Goal: Task Accomplishment & Management: Use online tool/utility

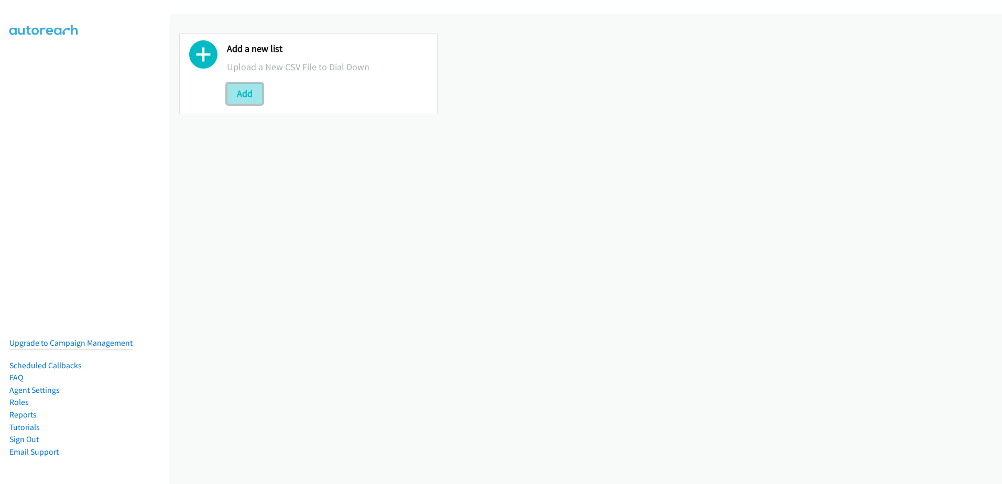
click at [249, 94] on button "Add" at bounding box center [245, 93] width 36 height 21
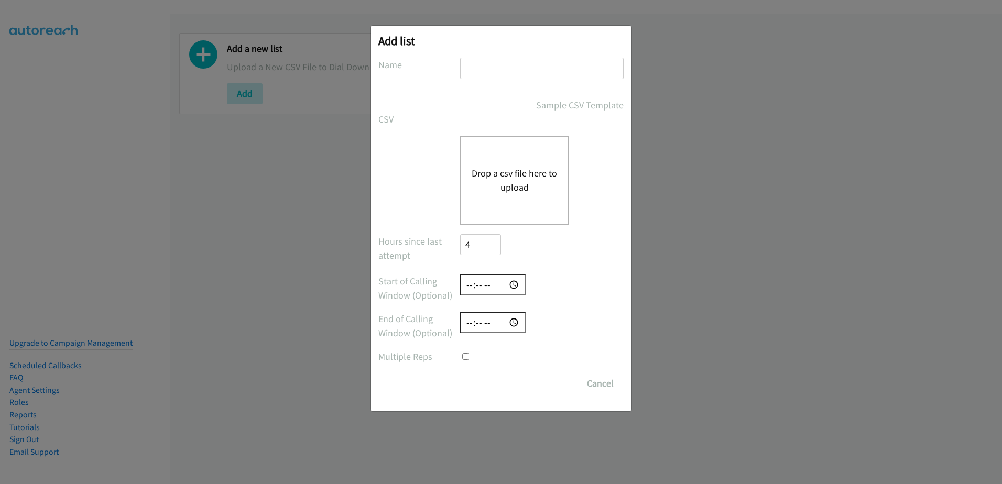
click at [506, 74] on input "text" at bounding box center [542, 68] width 164 height 21
type input "New leads 08/29"
checkbox input "true"
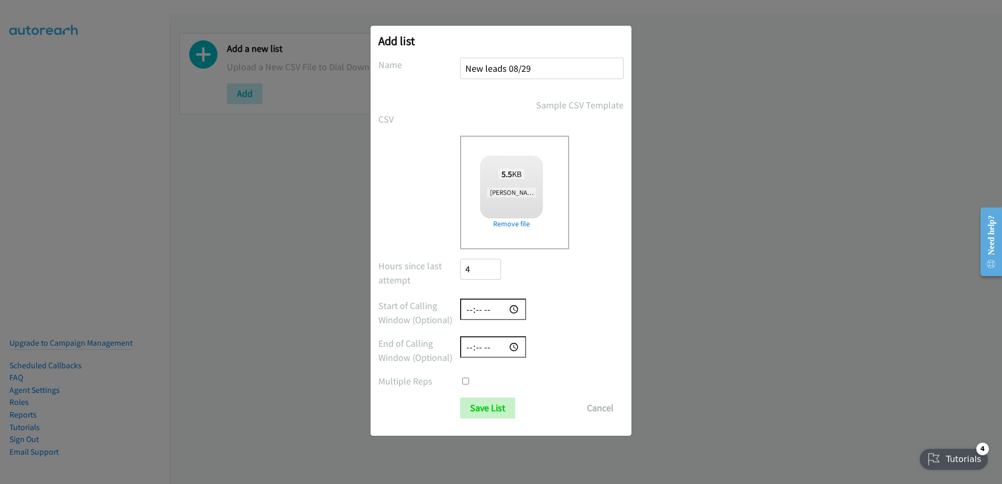
click at [475, 311] on input "time" at bounding box center [493, 309] width 66 height 21
type input "09:00"
click at [463, 347] on input "time" at bounding box center [493, 347] width 66 height 21
type input "16:30"
click at [576, 368] on form "No phone fields were returned for that Report or List View Please upload a csv …" at bounding box center [501, 238] width 245 height 361
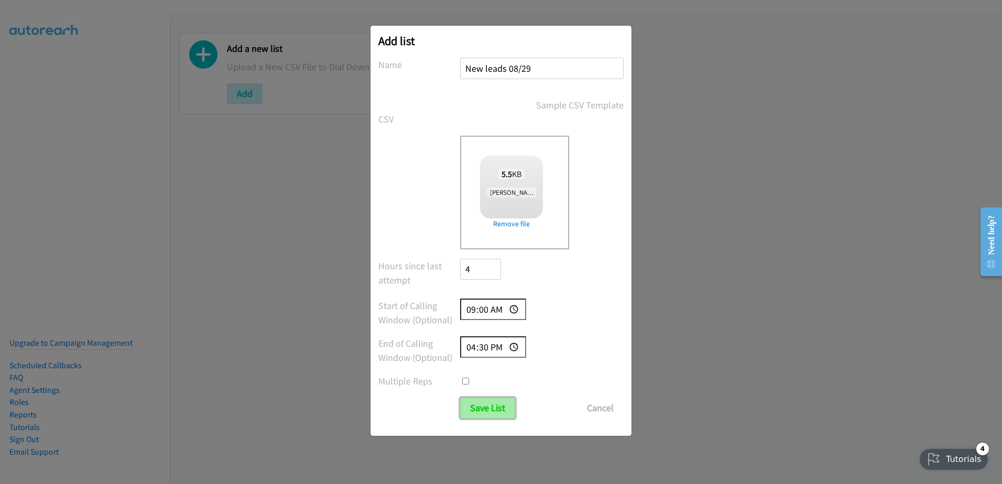
click at [492, 408] on input "Save List" at bounding box center [487, 408] width 55 height 21
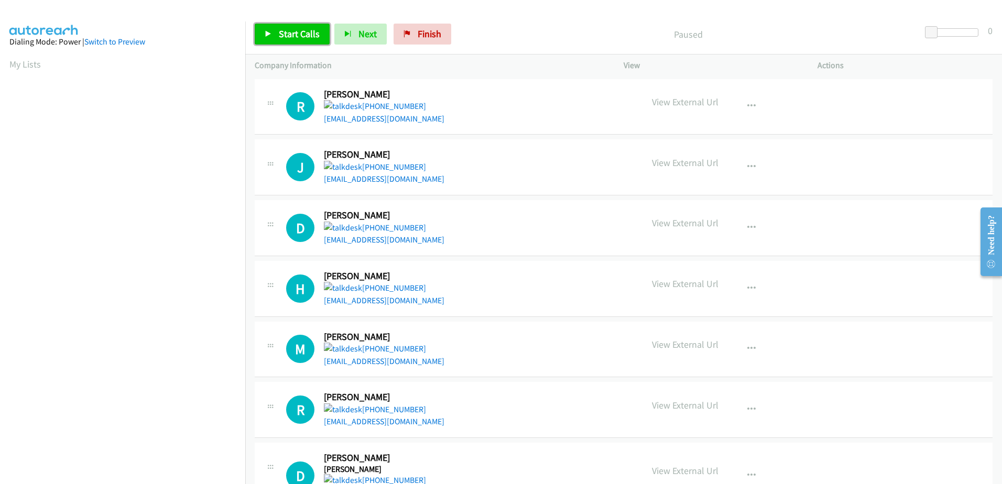
click at [302, 36] on span "Start Calls" at bounding box center [299, 34] width 41 height 12
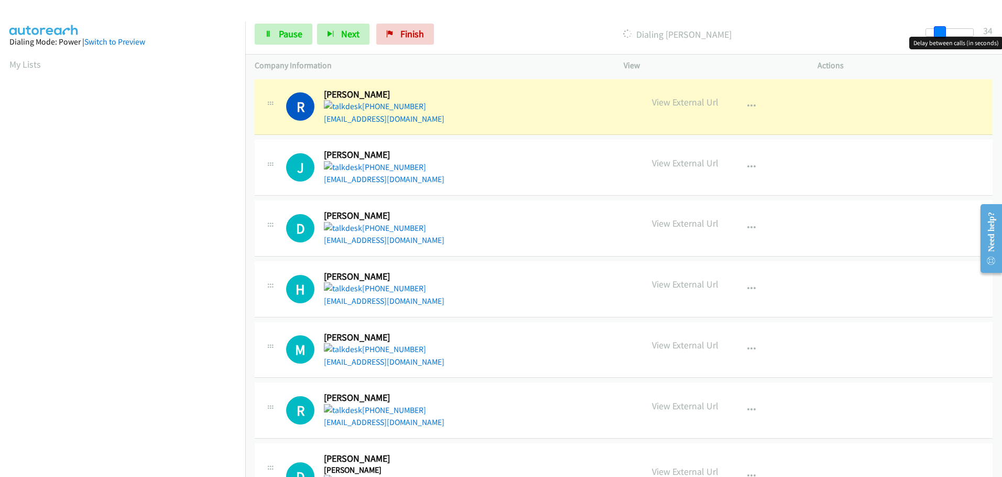
drag, startPoint x: 935, startPoint y: 33, endPoint x: 948, endPoint y: 34, distance: 13.1
click at [948, 34] on div at bounding box center [950, 32] width 48 height 8
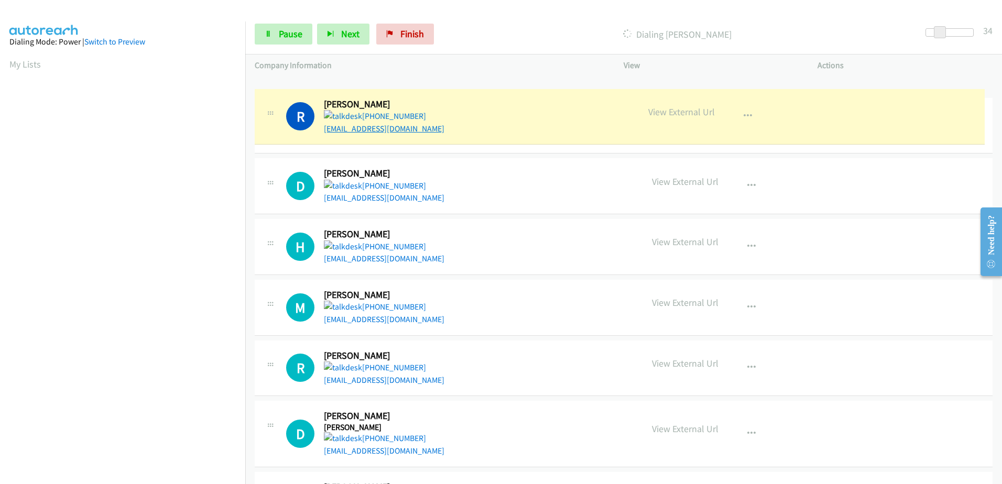
drag, startPoint x: 416, startPoint y: 118, endPoint x: 338, endPoint y: 128, distance: 79.3
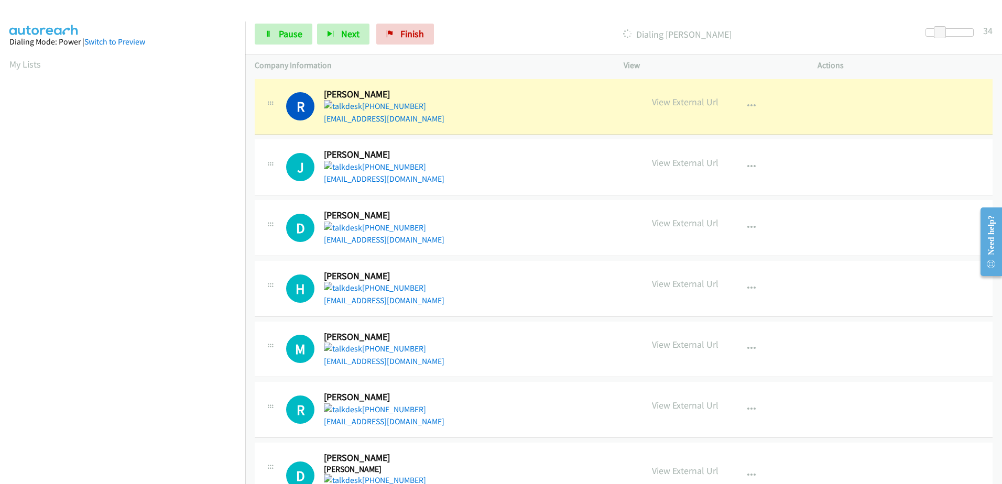
scroll to position [104, 0]
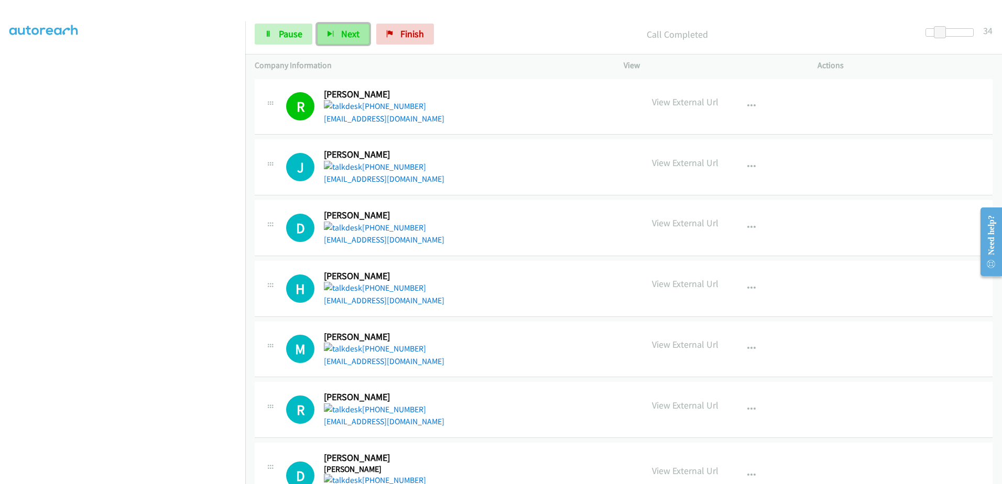
click at [341, 31] on span "Next" at bounding box center [350, 34] width 18 height 12
click at [555, 19] on div "Start Calls Pause Next Finish Call Completed 34" at bounding box center [623, 34] width 757 height 40
click at [408, 30] on span "Finish" at bounding box center [413, 34] width 24 height 12
drag, startPoint x: 940, startPoint y: 34, endPoint x: 934, endPoint y: 34, distance: 5.8
click at [934, 34] on span at bounding box center [935, 32] width 13 height 13
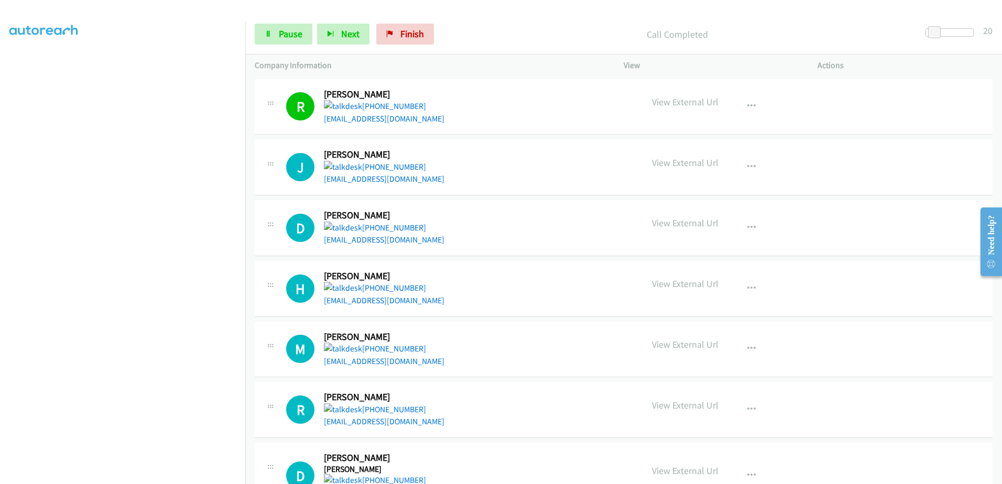
click at [477, 57] on div "Company Information" at bounding box center [429, 66] width 369 height 22
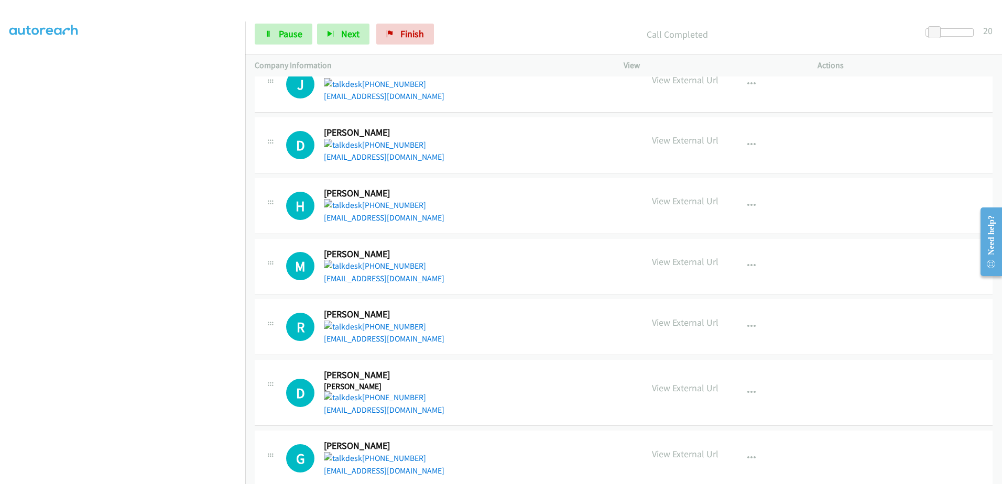
scroll to position [0, 0]
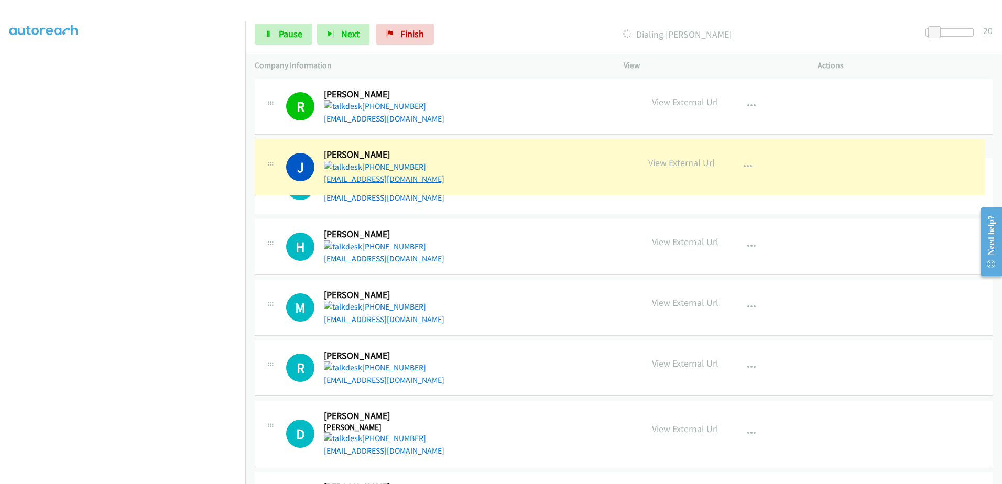
drag, startPoint x: 425, startPoint y: 182, endPoint x: 331, endPoint y: 182, distance: 93.9
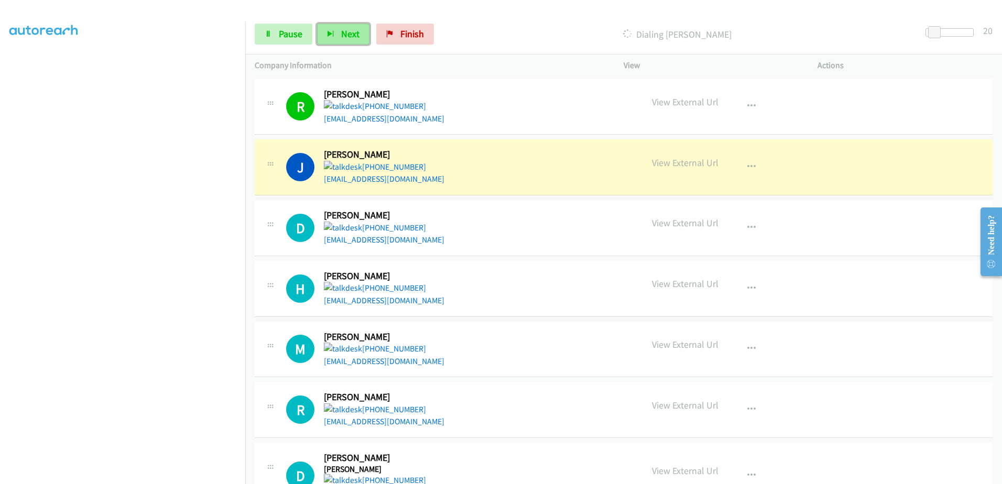
click at [364, 40] on button "Next" at bounding box center [343, 34] width 52 height 21
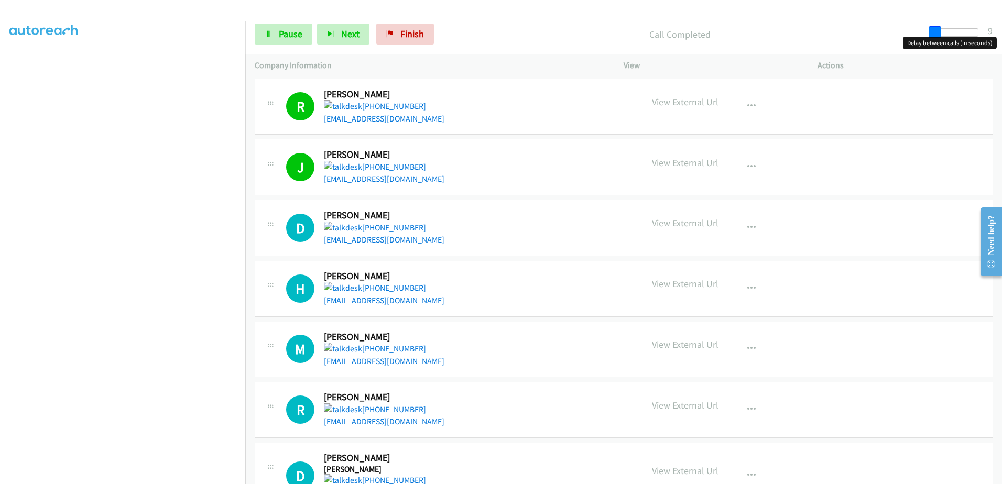
click at [931, 33] on span at bounding box center [935, 32] width 13 height 13
click at [723, 35] on p "Call Completed" at bounding box center [679, 34] width 463 height 14
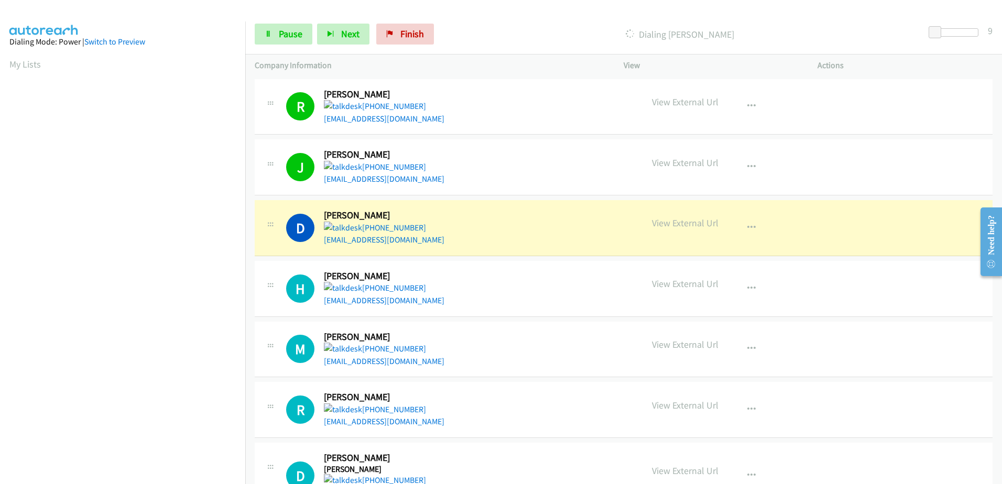
scroll to position [104, 0]
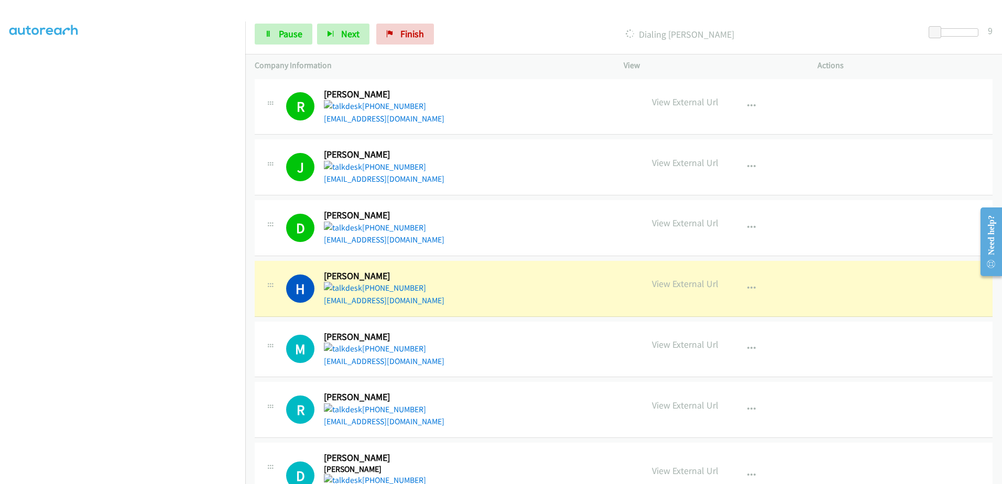
click at [548, 86] on div "R Callback Scheduled Richard Morgenthaler America/Los_Angeles +1 360-733-9141 k…" at bounding box center [624, 107] width 738 height 56
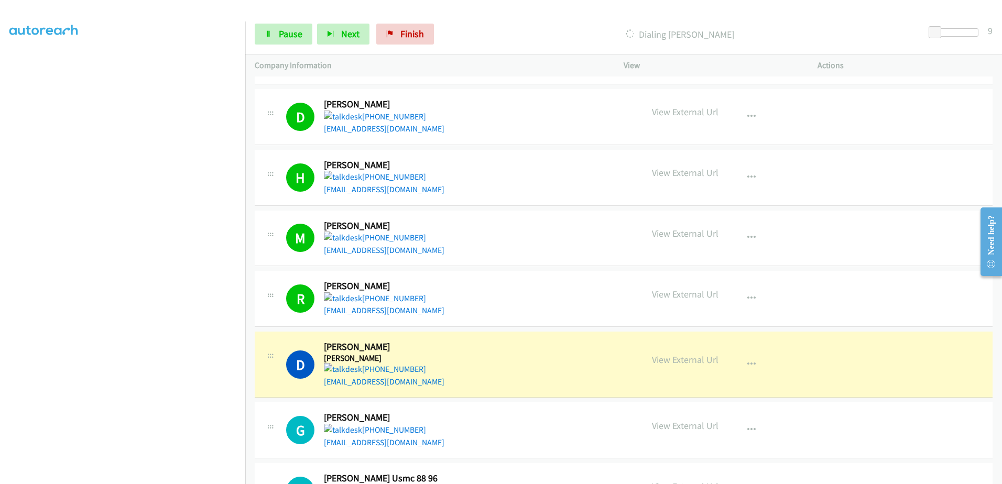
scroll to position [52, 0]
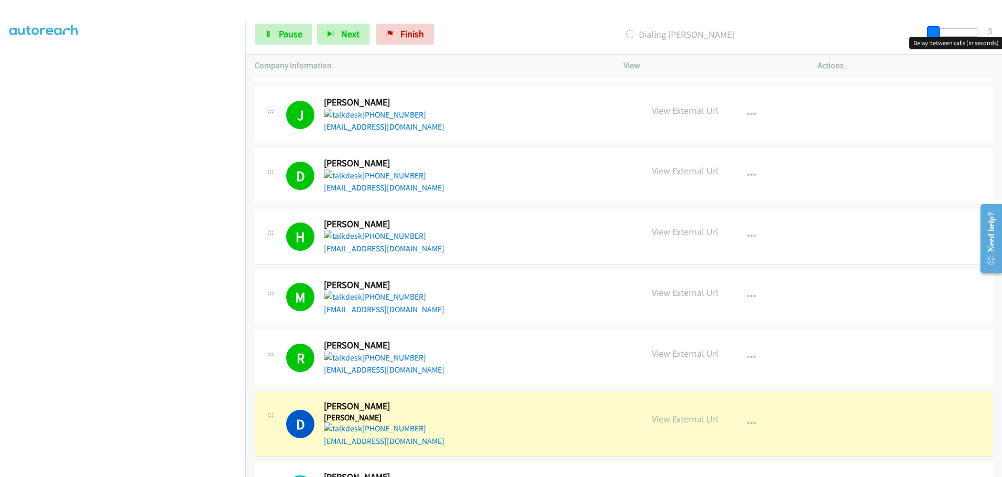
click at [931, 32] on span at bounding box center [934, 32] width 13 height 13
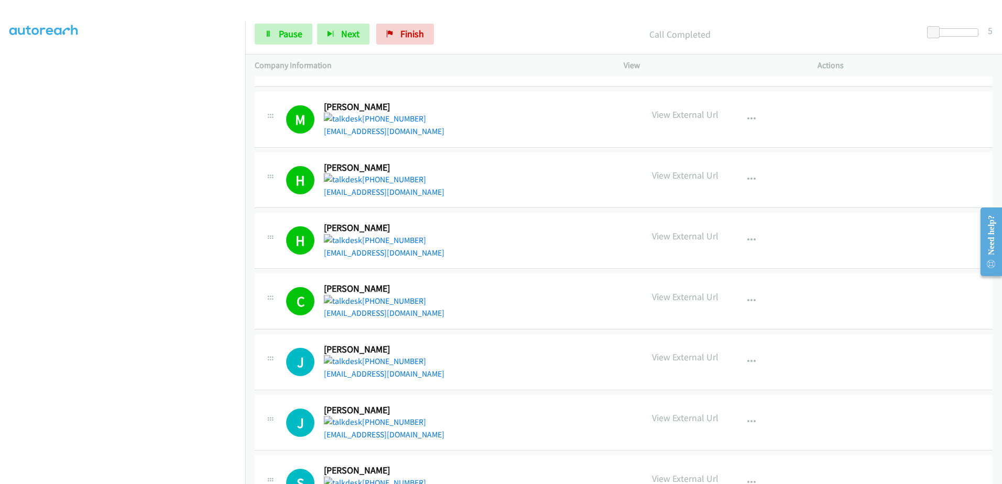
scroll to position [839, 0]
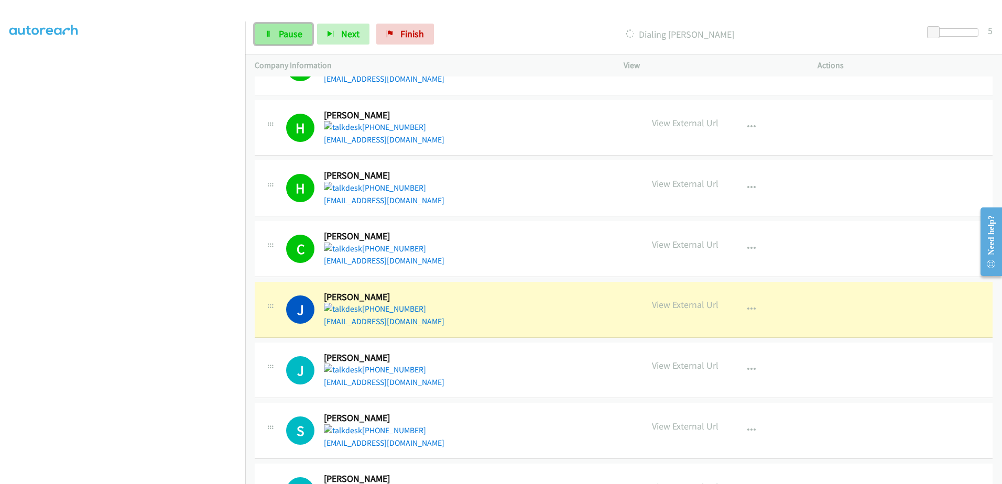
click at [300, 36] on span "Pause" at bounding box center [291, 34] width 24 height 12
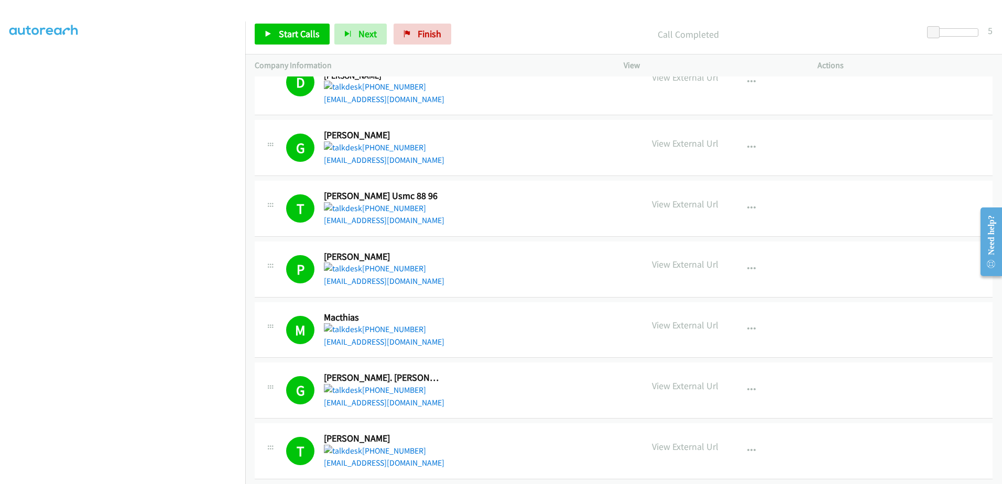
scroll to position [367, 0]
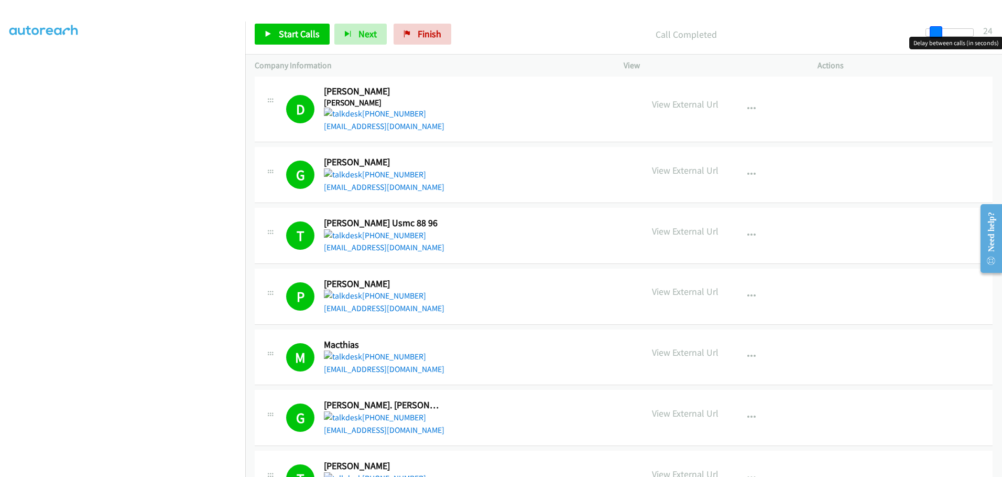
drag, startPoint x: 936, startPoint y: 30, endPoint x: 944, endPoint y: 30, distance: 7.4
click at [944, 30] on div at bounding box center [950, 32] width 48 height 8
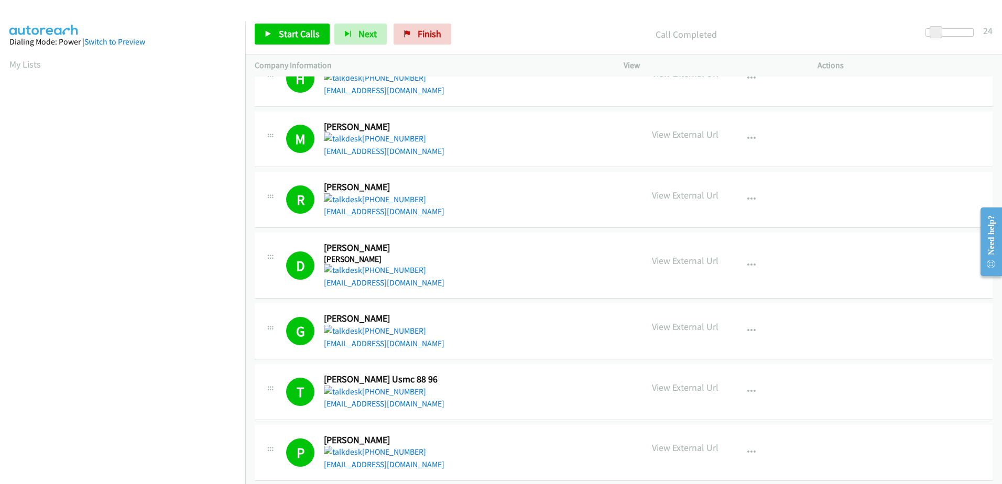
scroll to position [210, 0]
drag, startPoint x: 933, startPoint y: 31, endPoint x: 940, endPoint y: 31, distance: 7.3
click at [940, 31] on span at bounding box center [943, 32] width 13 height 13
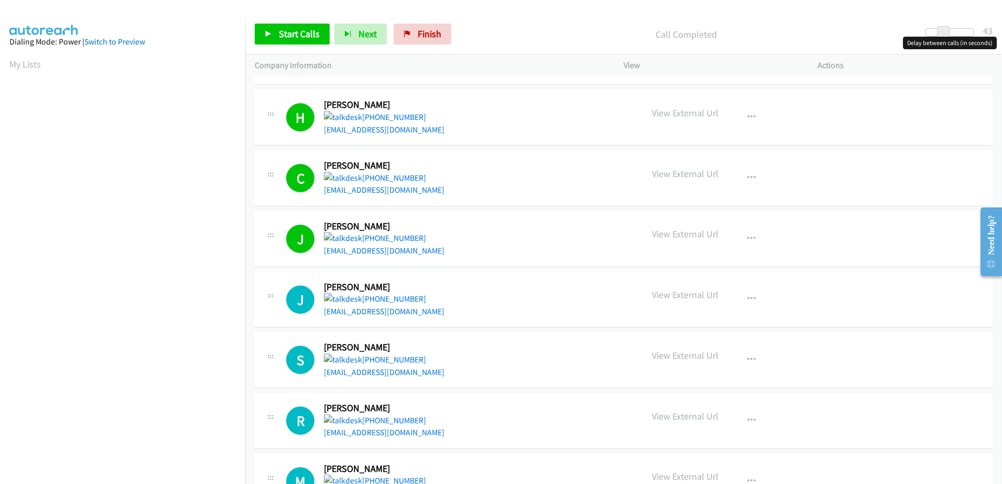
scroll to position [891, 0]
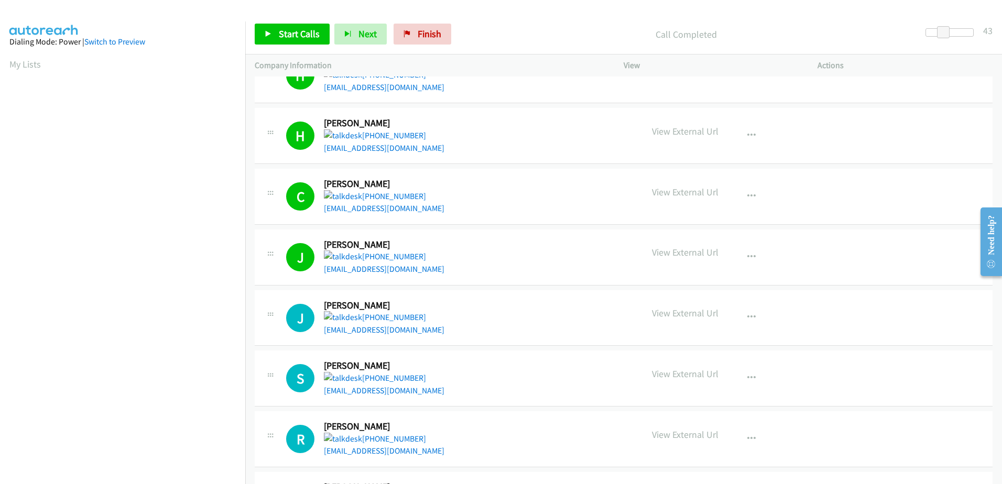
drag, startPoint x: 371, startPoint y: 333, endPoint x: 987, endPoint y: 317, distance: 615.8
click at [987, 317] on td "J Callback Scheduled James Perry America/New_York +1 440-479-0725 markandloni92…" at bounding box center [623, 318] width 757 height 61
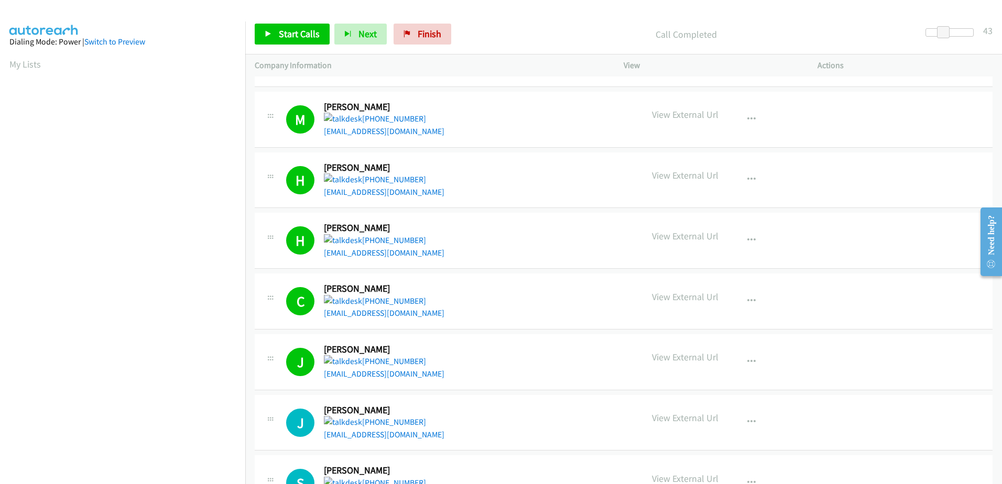
scroll to position [839, 0]
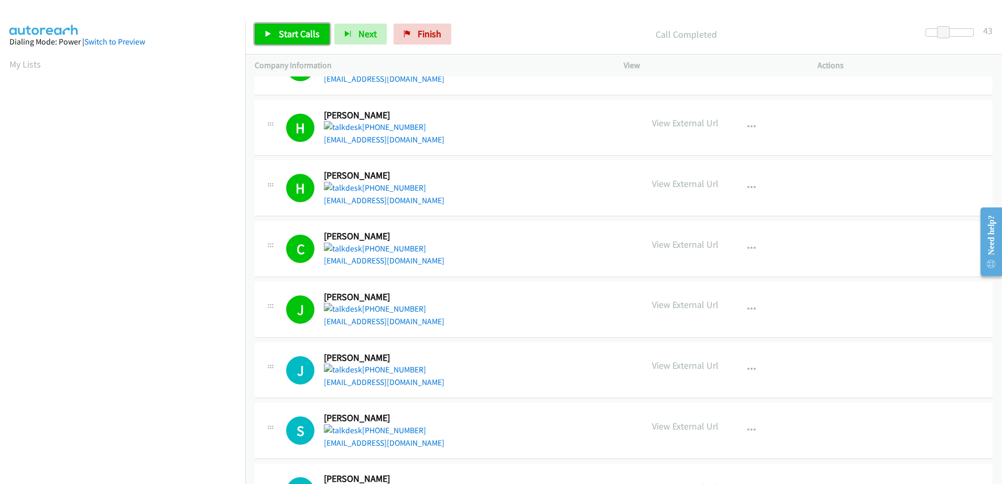
click at [298, 37] on span "Start Calls" at bounding box center [299, 34] width 41 height 12
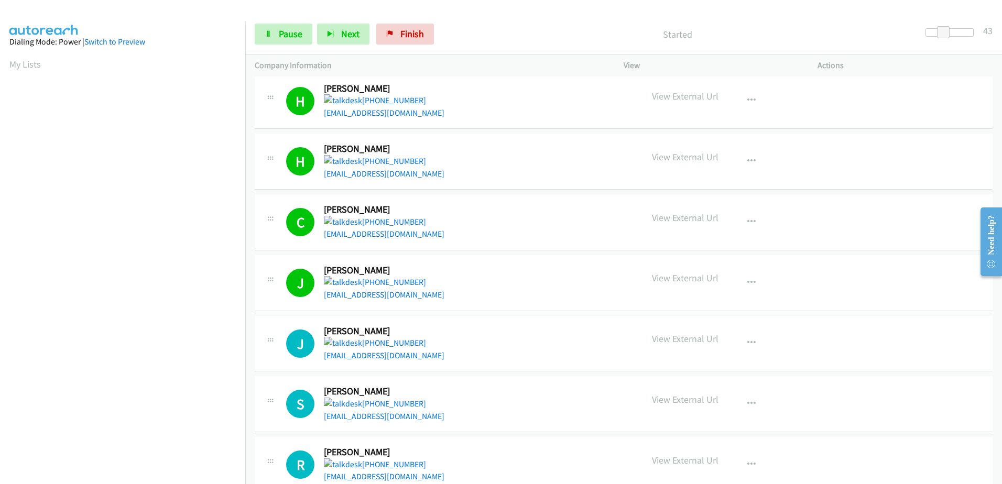
scroll to position [891, 0]
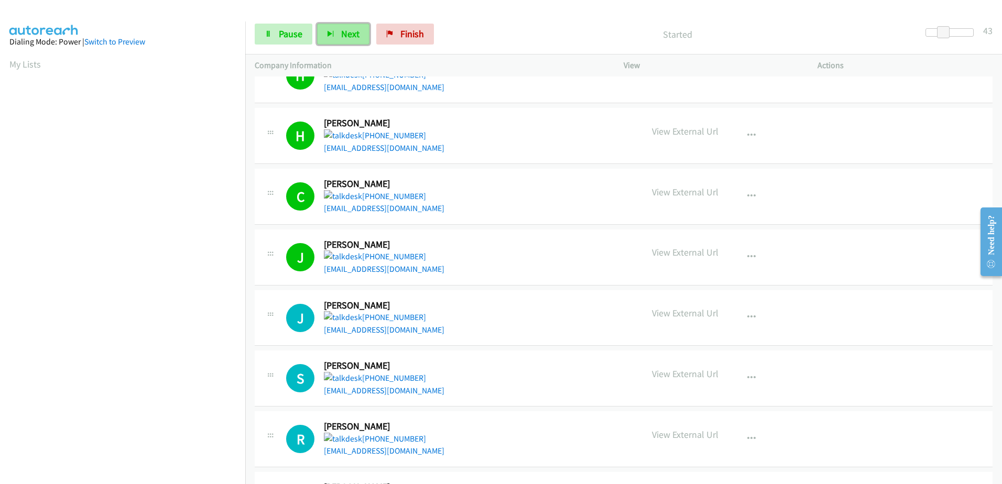
click at [348, 31] on span "Next" at bounding box center [350, 34] width 18 height 12
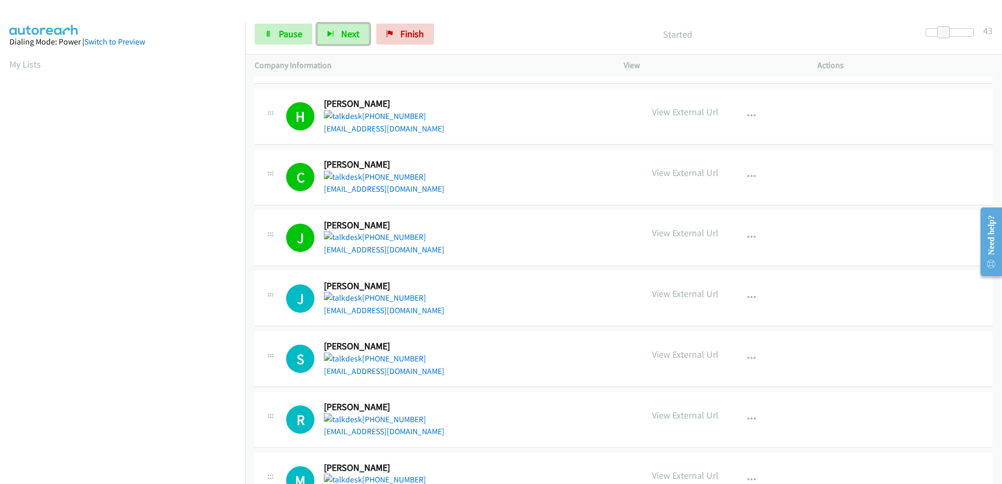
scroll to position [944, 0]
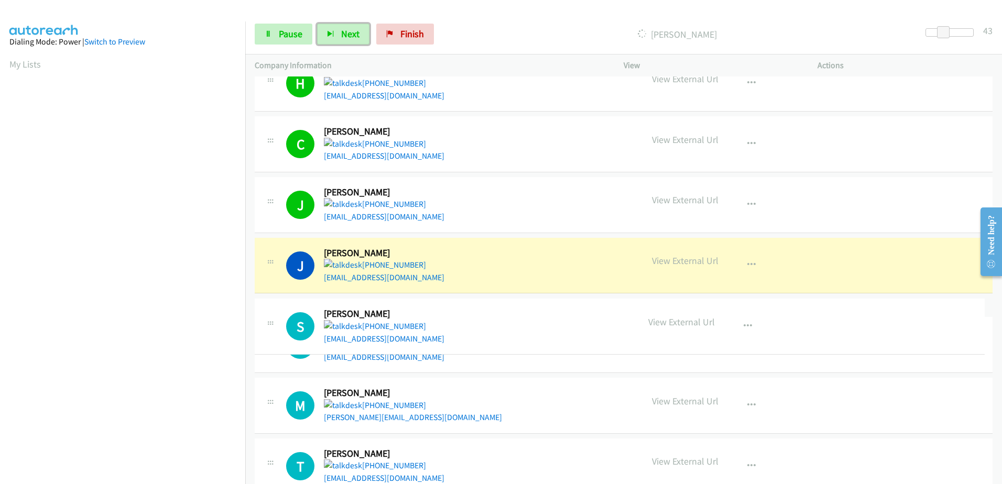
drag, startPoint x: 406, startPoint y: 339, endPoint x: 278, endPoint y: 322, distance: 128.4
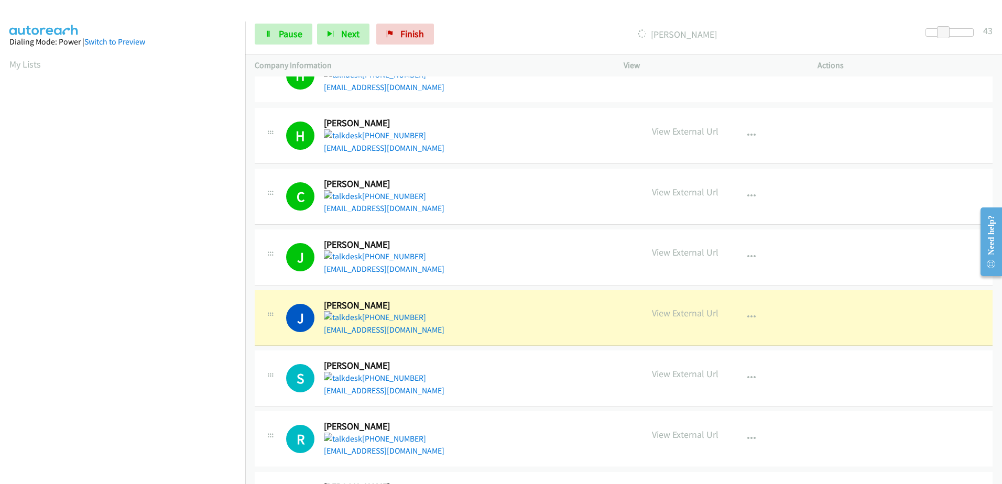
scroll to position [104, 0]
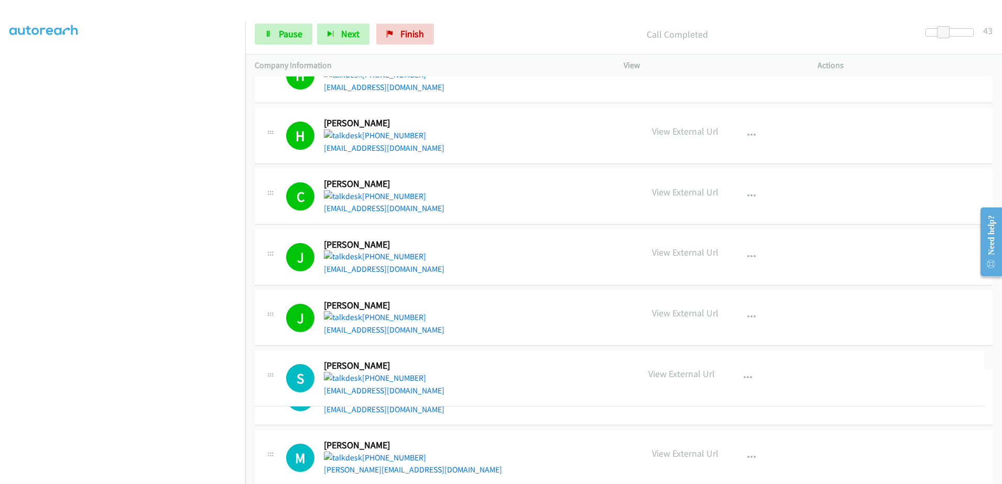
drag, startPoint x: 408, startPoint y: 392, endPoint x: 351, endPoint y: 384, distance: 57.8
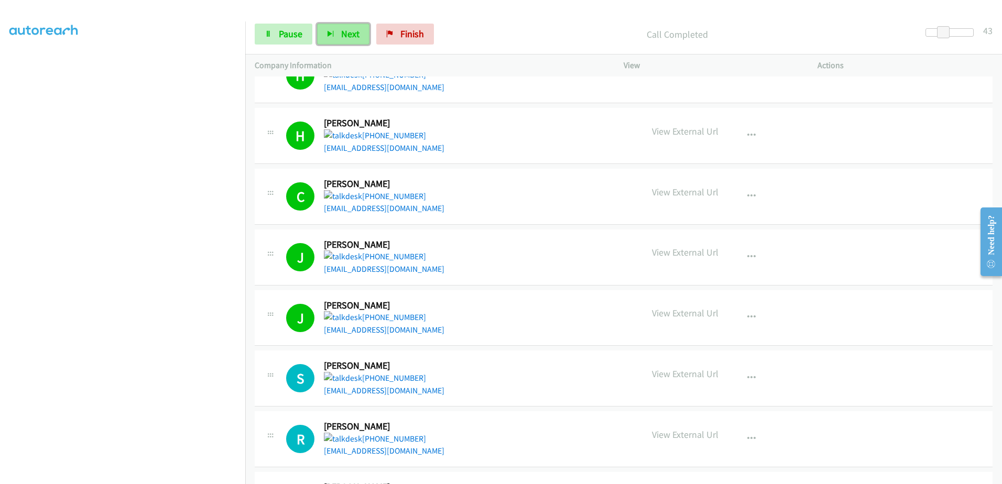
click at [342, 36] on span "Next" at bounding box center [350, 34] width 18 height 12
click at [343, 37] on span "Next" at bounding box center [350, 34] width 18 height 12
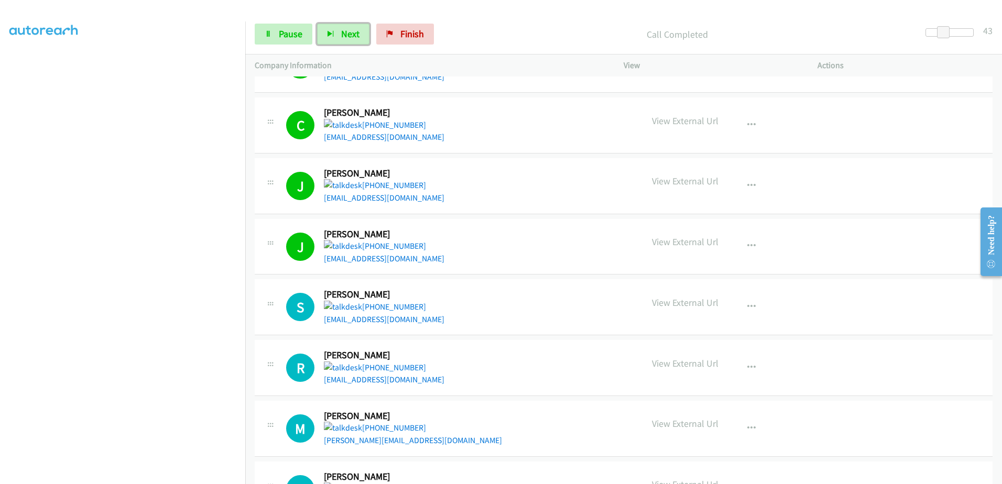
scroll to position [944, 0]
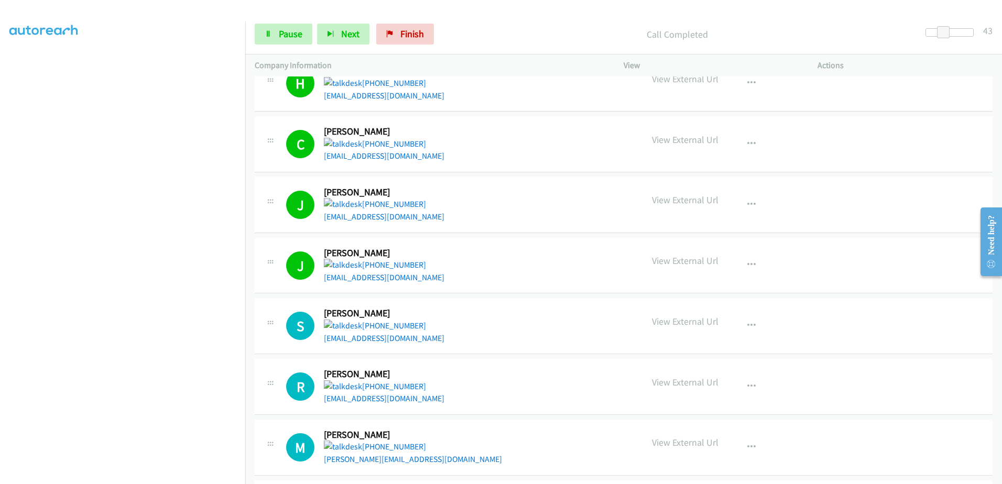
click at [313, 36] on div "Start Calls Pause Next Finish" at bounding box center [347, 34] width 184 height 21
click at [329, 33] on icon "button" at bounding box center [330, 34] width 7 height 7
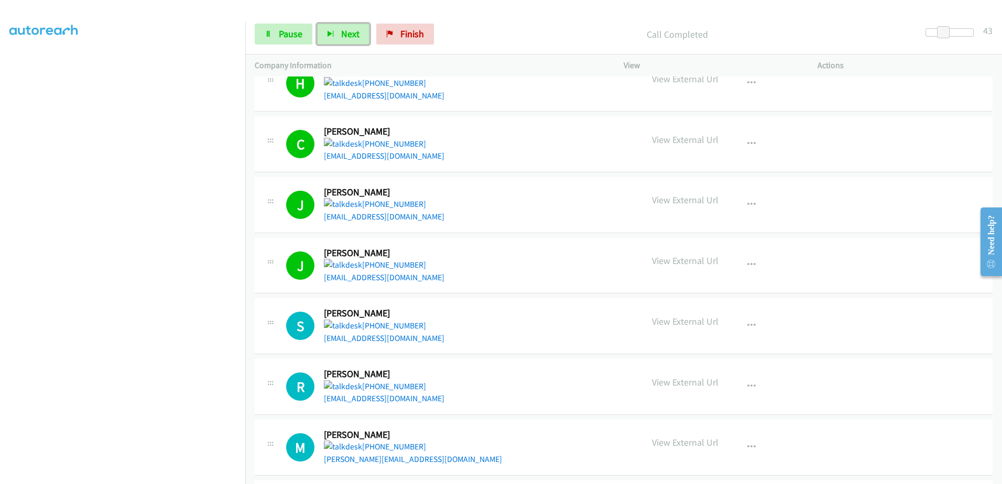
scroll to position [996, 0]
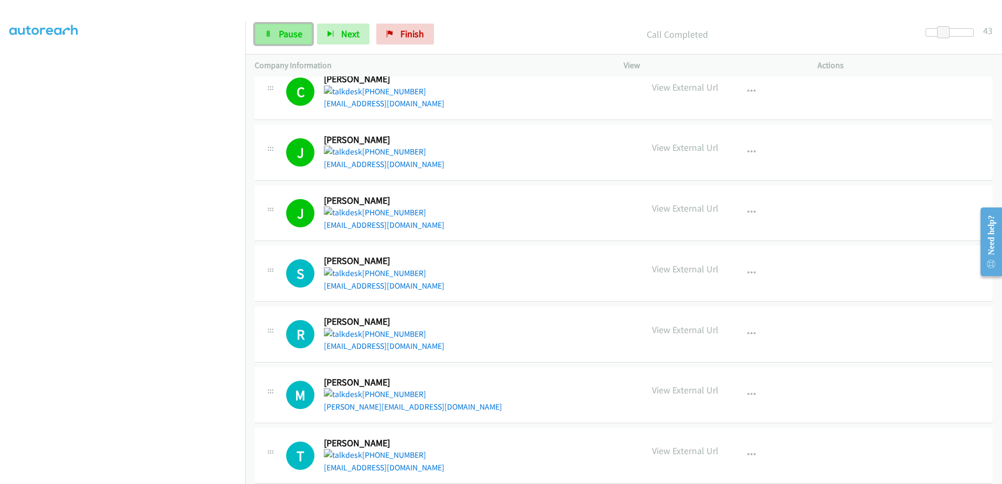
click at [283, 34] on span "Pause" at bounding box center [291, 34] width 24 height 12
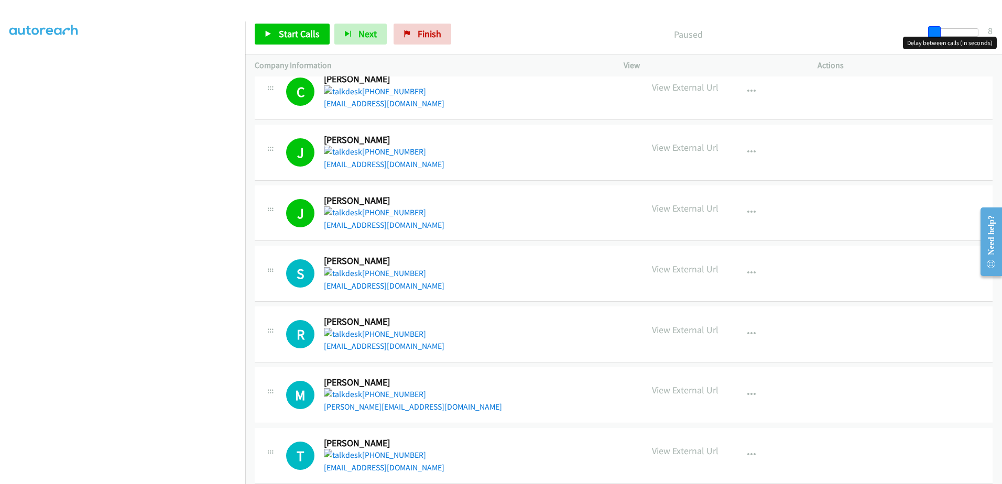
drag, startPoint x: 943, startPoint y: 34, endPoint x: 929, endPoint y: 35, distance: 14.2
click at [929, 35] on span at bounding box center [935, 32] width 13 height 13
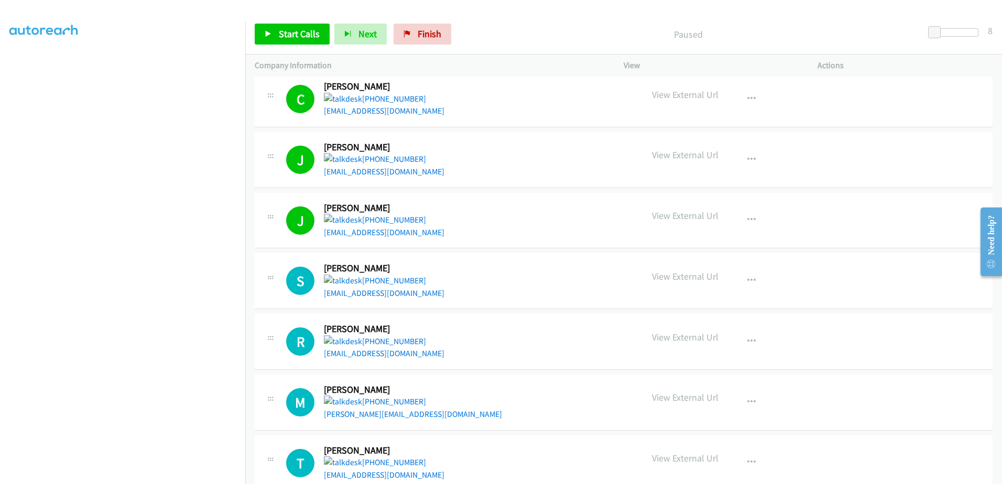
scroll to position [944, 0]
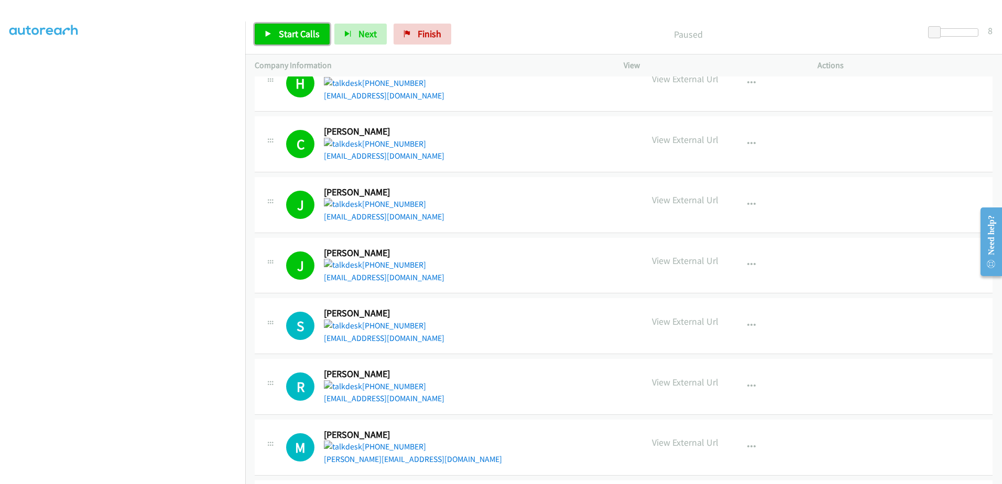
click at [286, 35] on span "Start Calls" at bounding box center [299, 34] width 41 height 12
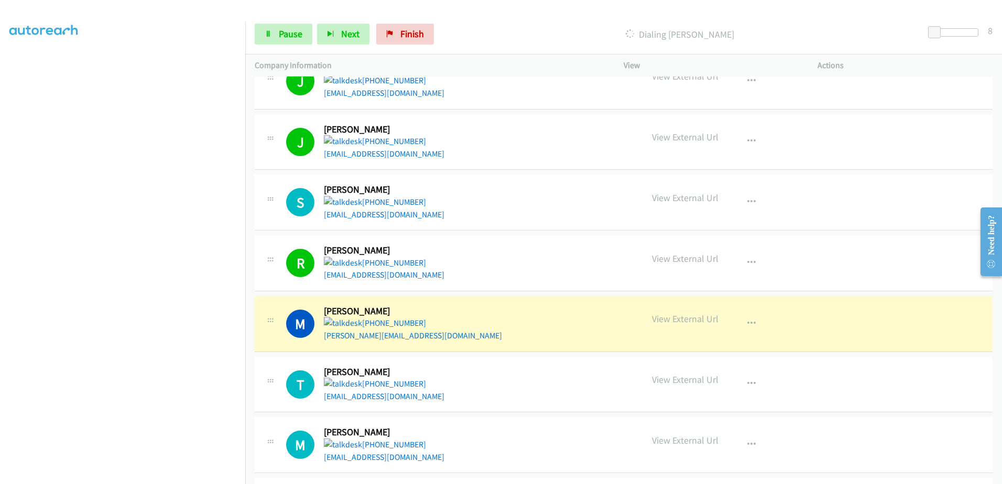
scroll to position [1049, 0]
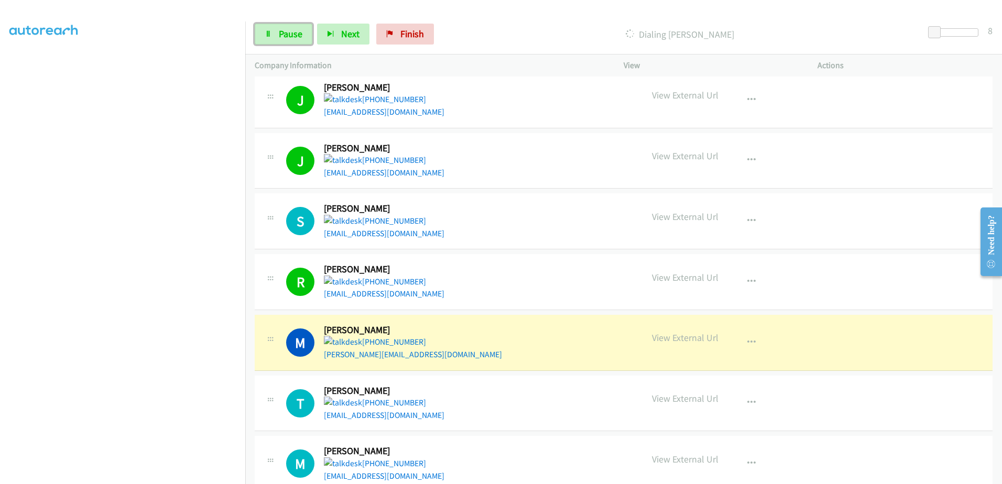
drag, startPoint x: 282, startPoint y: 31, endPoint x: 338, endPoint y: 80, distance: 73.9
click at [282, 31] on span "Pause" at bounding box center [291, 34] width 24 height 12
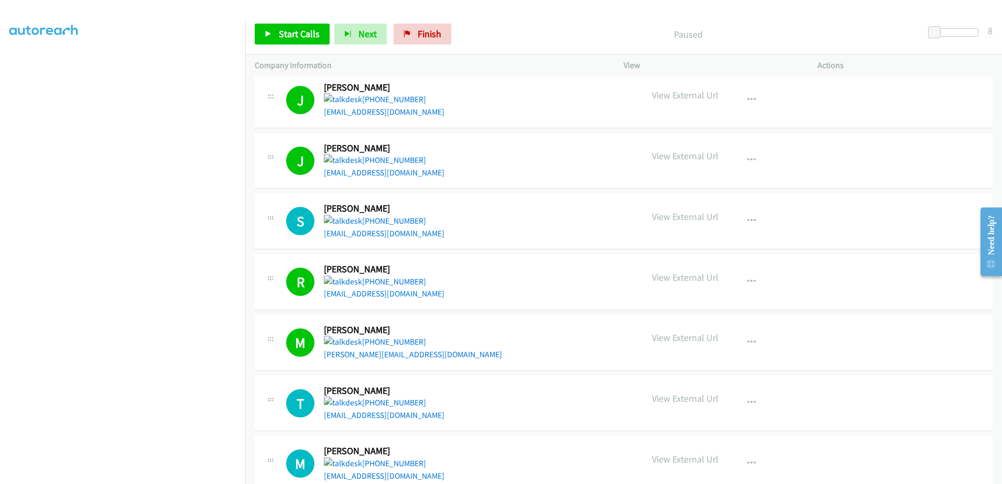
scroll to position [81, 0]
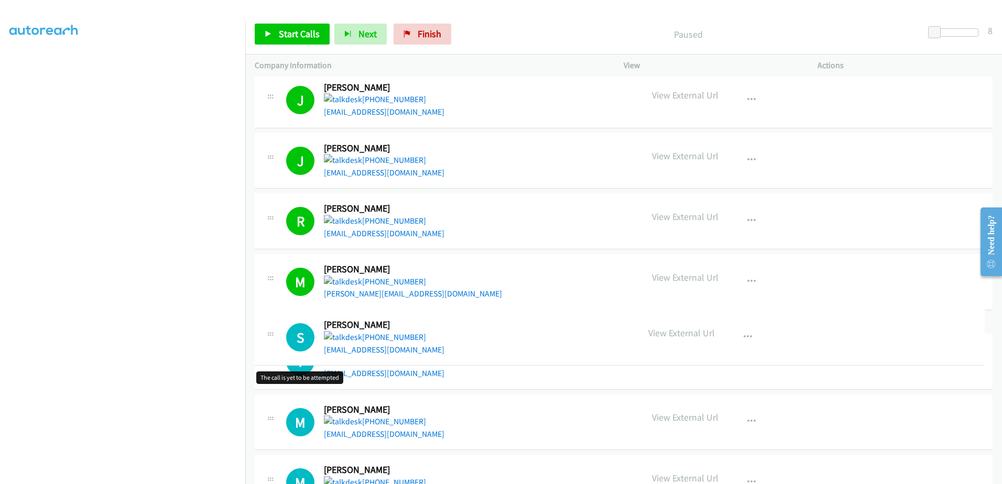
drag, startPoint x: 305, startPoint y: 222, endPoint x: 312, endPoint y: 338, distance: 116.6
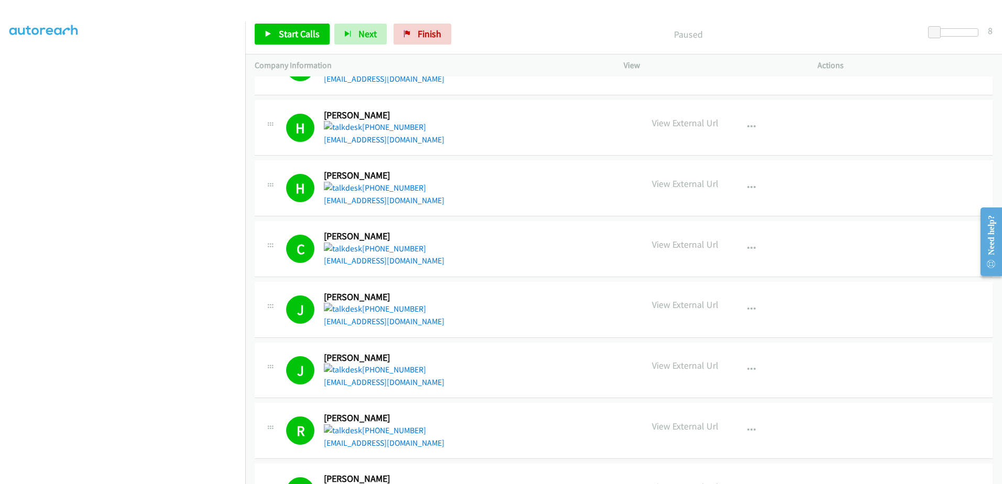
scroll to position [104, 0]
click at [540, 40] on p "Paused" at bounding box center [689, 34] width 446 height 14
click at [441, 44] on link "Finish" at bounding box center [423, 34] width 58 height 21
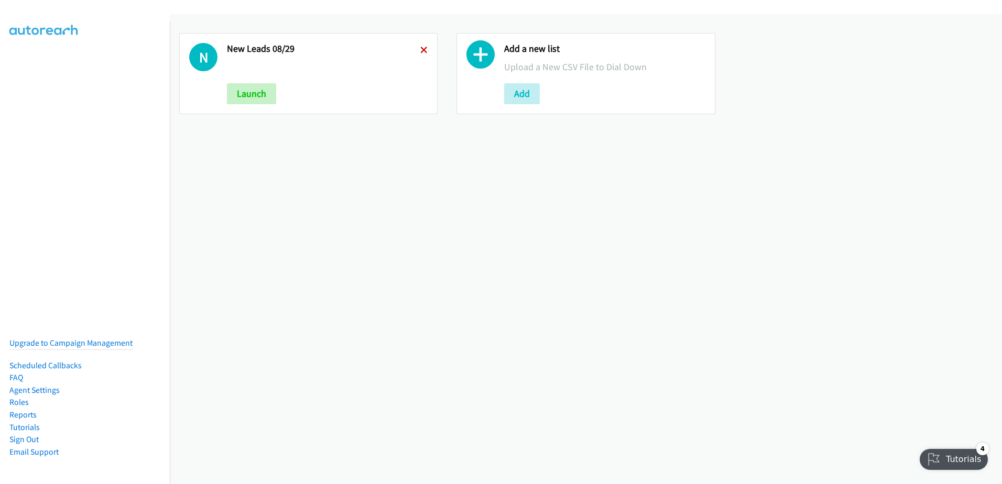
click at [421, 50] on icon at bounding box center [424, 50] width 7 height 7
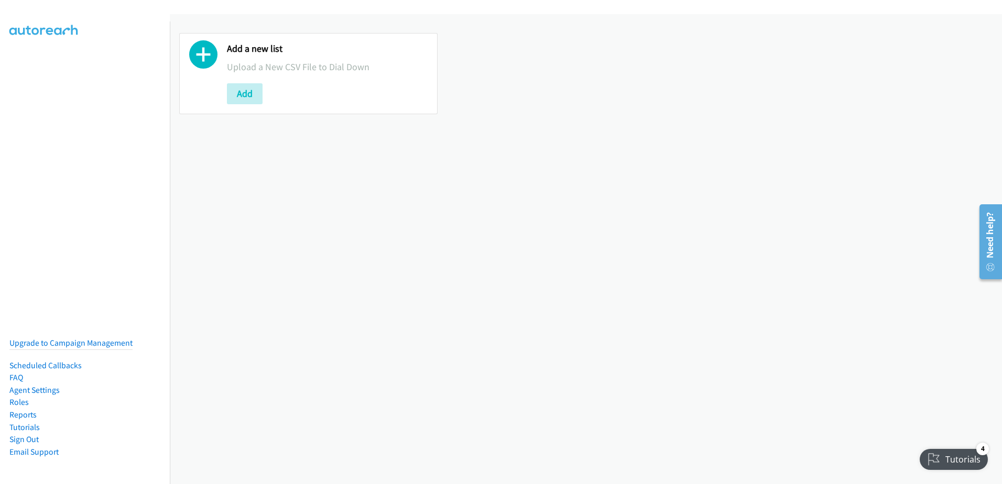
click at [208, 60] on icon at bounding box center [203, 57] width 28 height 28
click at [255, 106] on div "Add a new list Upload a New CSV File to Dial Down Add" at bounding box center [308, 73] width 258 height 81
click at [247, 95] on button "Add" at bounding box center [245, 93] width 36 height 21
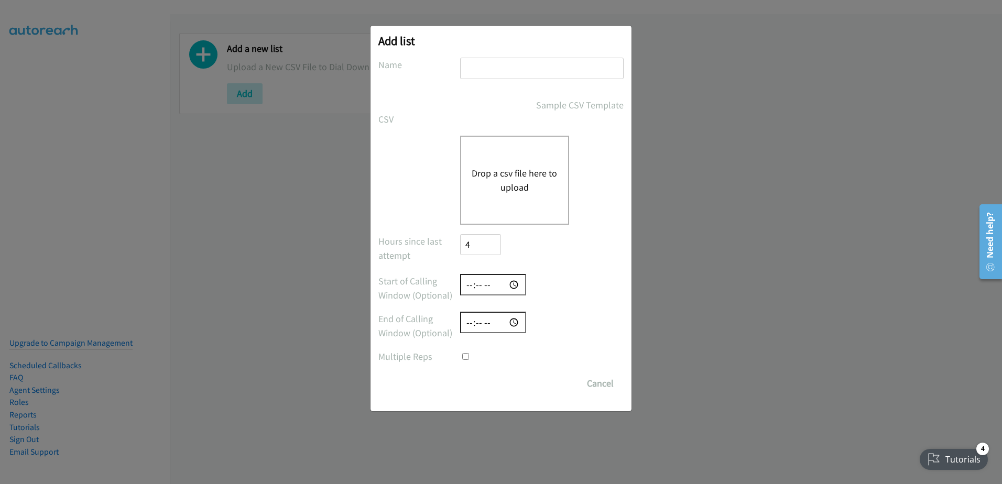
click at [488, 68] on input "text" at bounding box center [542, 68] width 164 height 21
type input "08/29"
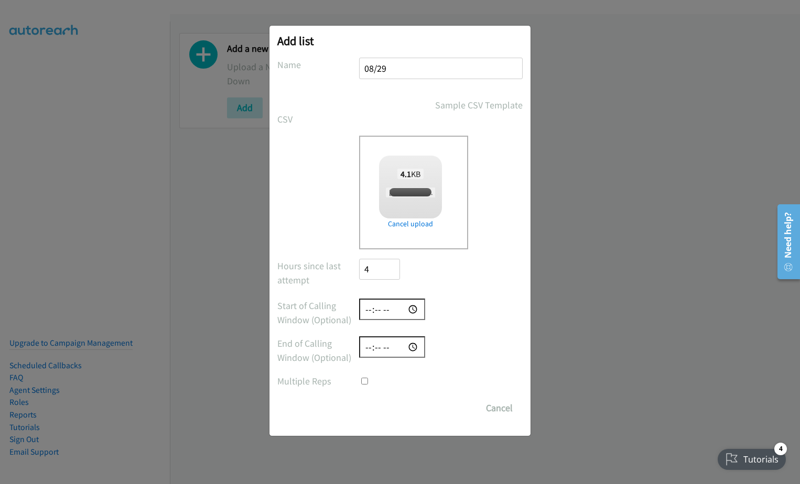
checkbox input "true"
click at [390, 407] on input "Save List" at bounding box center [386, 408] width 55 height 21
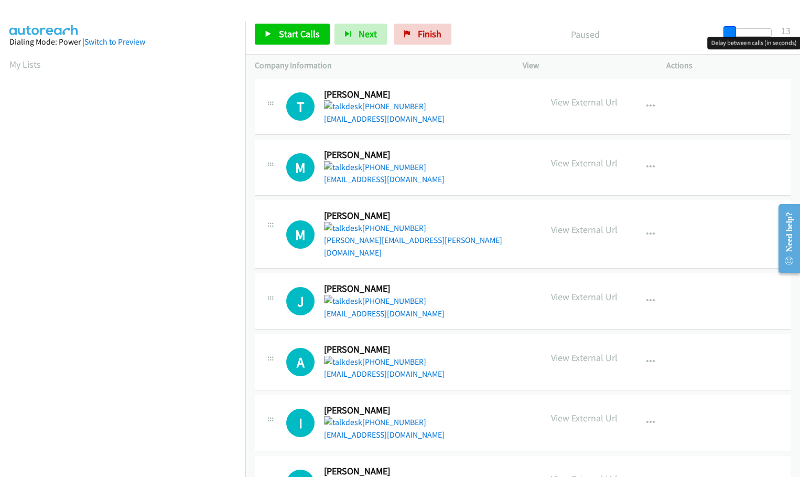
click at [732, 32] on span at bounding box center [730, 32] width 13 height 13
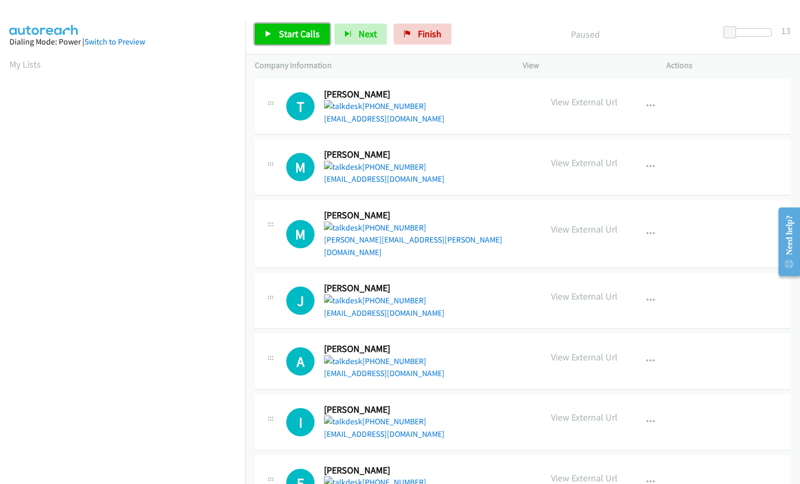
drag, startPoint x: 301, startPoint y: 34, endPoint x: 306, endPoint y: 33, distance: 5.3
click at [301, 34] on span "Start Calls" at bounding box center [299, 34] width 41 height 12
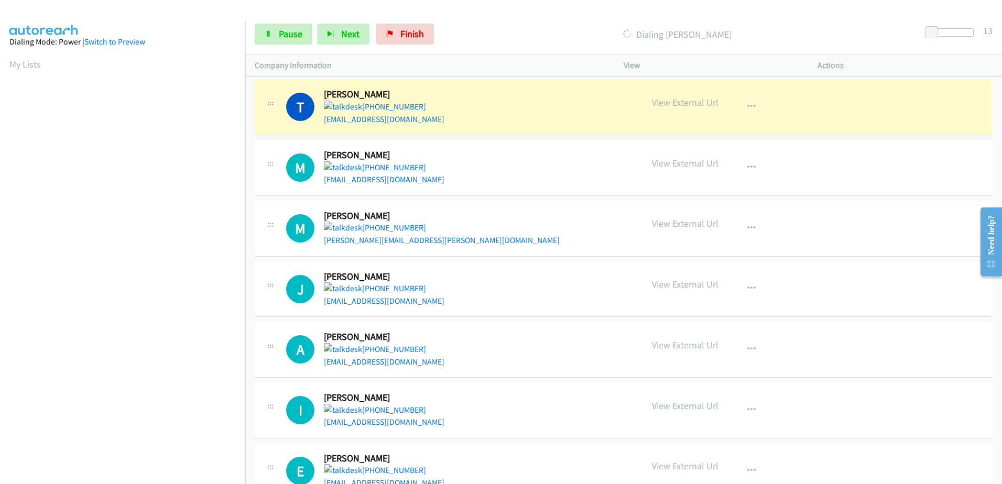
scroll to position [104, 0]
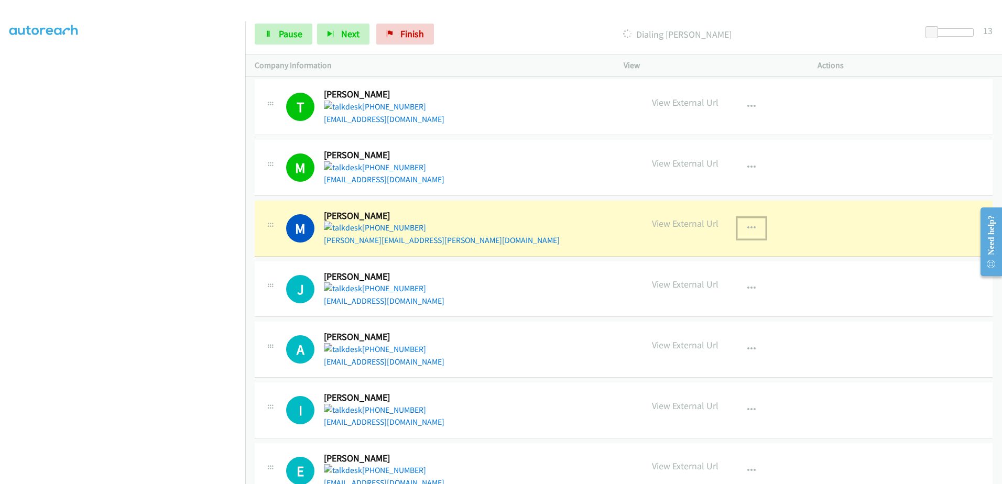
click at [748, 225] on icon "button" at bounding box center [752, 228] width 8 height 8
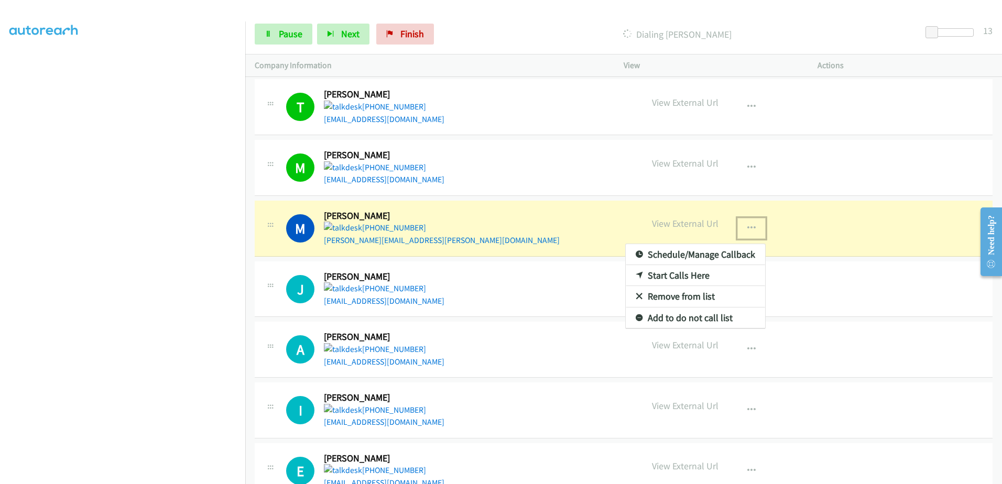
click at [278, 27] on div at bounding box center [501, 242] width 1002 height 484
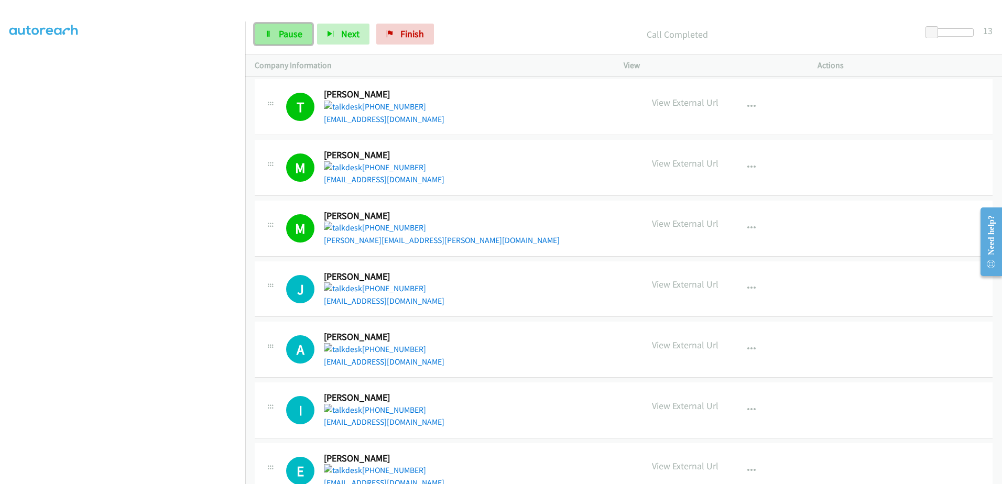
click at [274, 35] on link "Pause" at bounding box center [284, 34] width 58 height 21
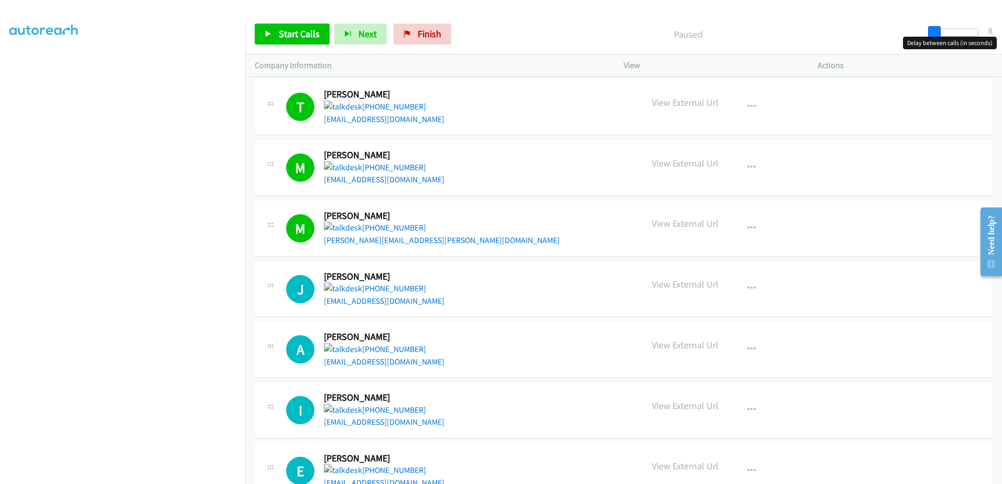
click at [800, 37] on body "Start Calls Pause Next Finish Paused 8 Company Information Info Status View Act…" at bounding box center [501, 25] width 1002 height 50
click at [295, 33] on span "Start Calls" at bounding box center [299, 34] width 41 height 12
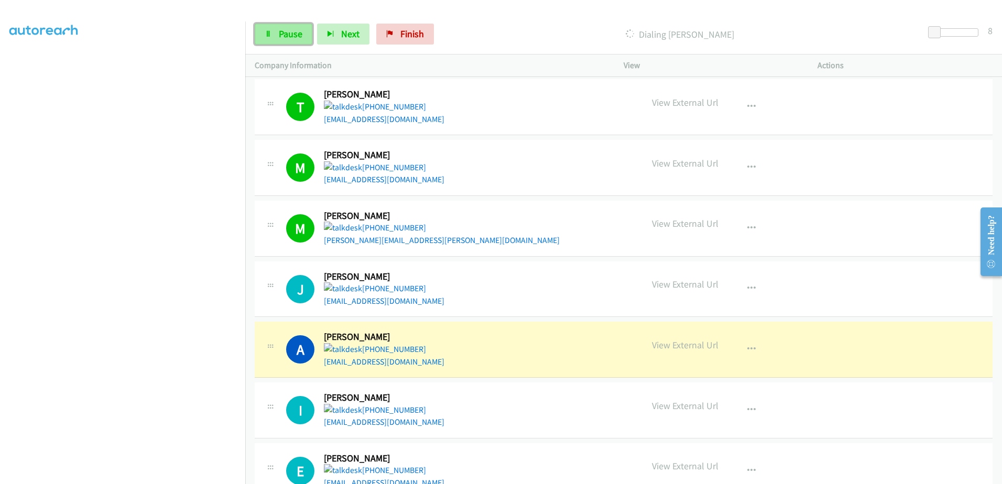
click at [282, 33] on span "Pause" at bounding box center [291, 34] width 24 height 12
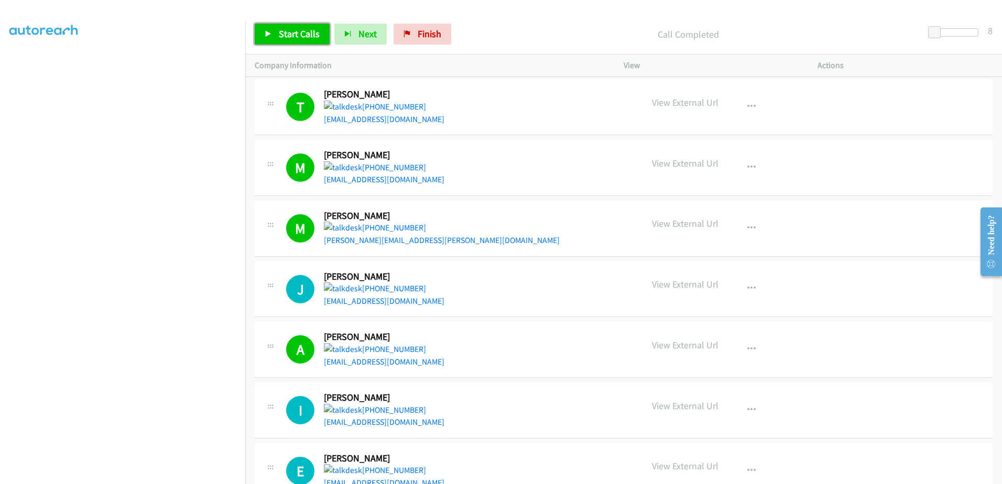
click at [286, 26] on link "Start Calls" at bounding box center [292, 34] width 75 height 21
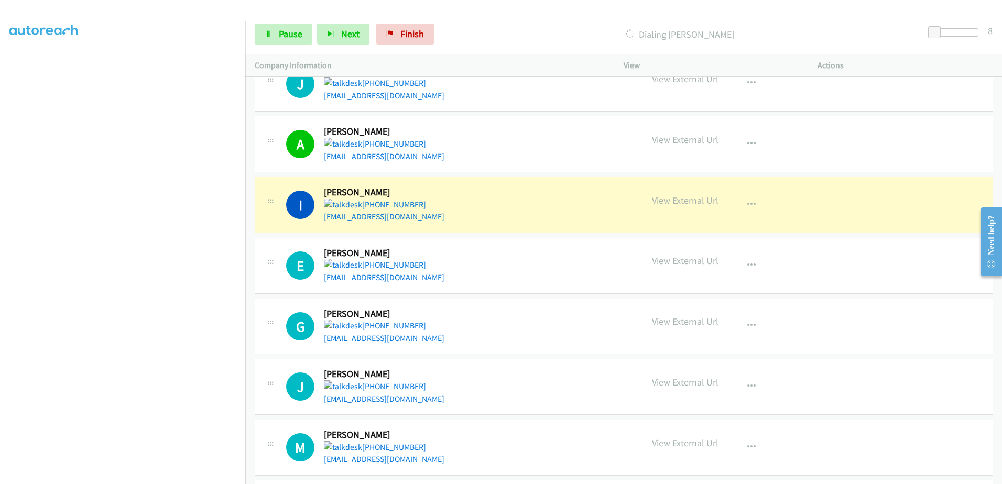
scroll to position [210, 0]
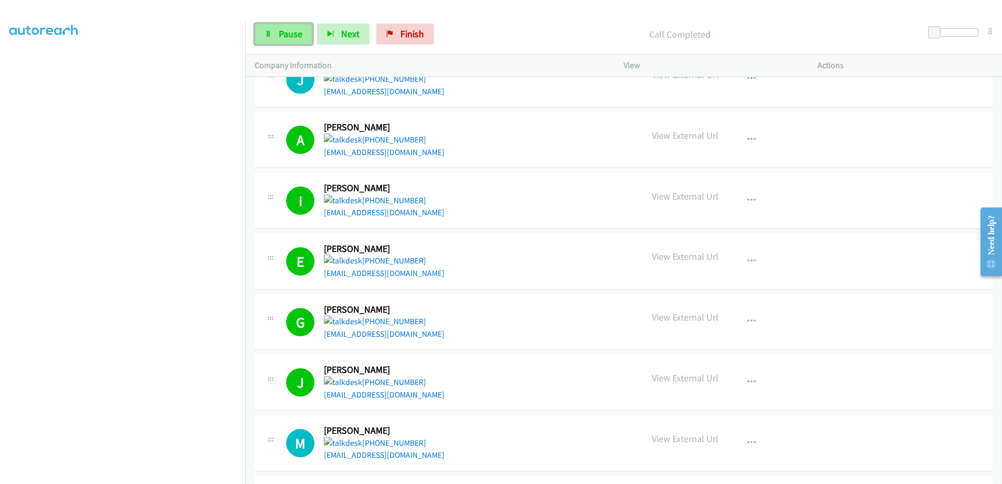
click at [276, 39] on link "Pause" at bounding box center [284, 34] width 58 height 21
click at [295, 36] on span "Start Calls" at bounding box center [299, 34] width 41 height 12
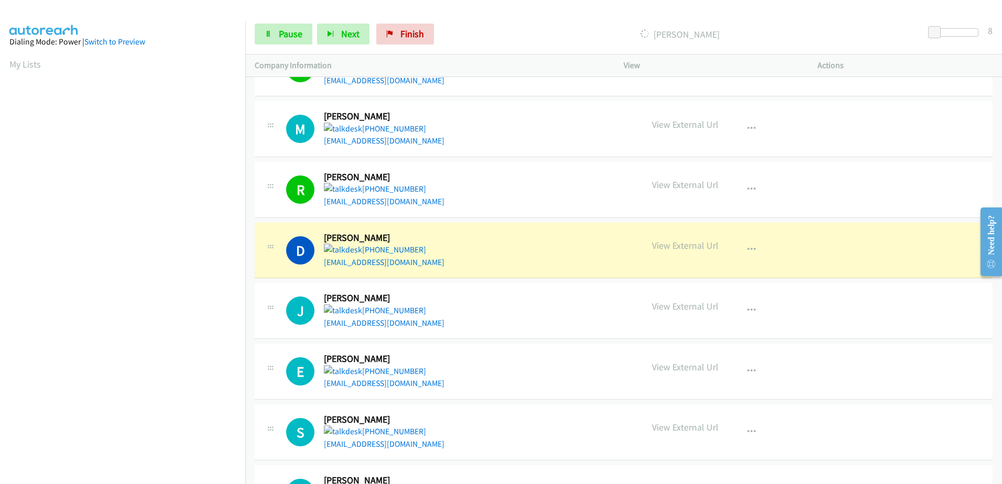
scroll to position [104, 0]
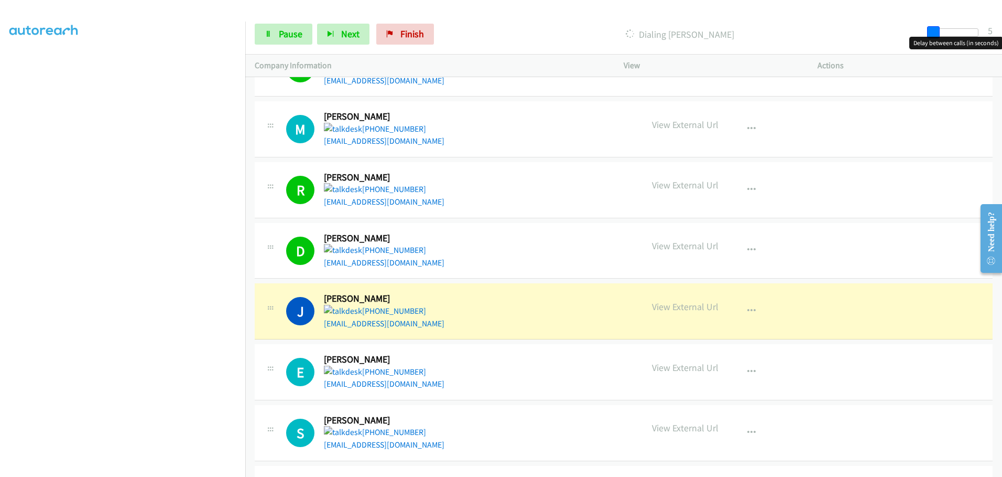
click at [800, 33] on span at bounding box center [934, 32] width 13 height 13
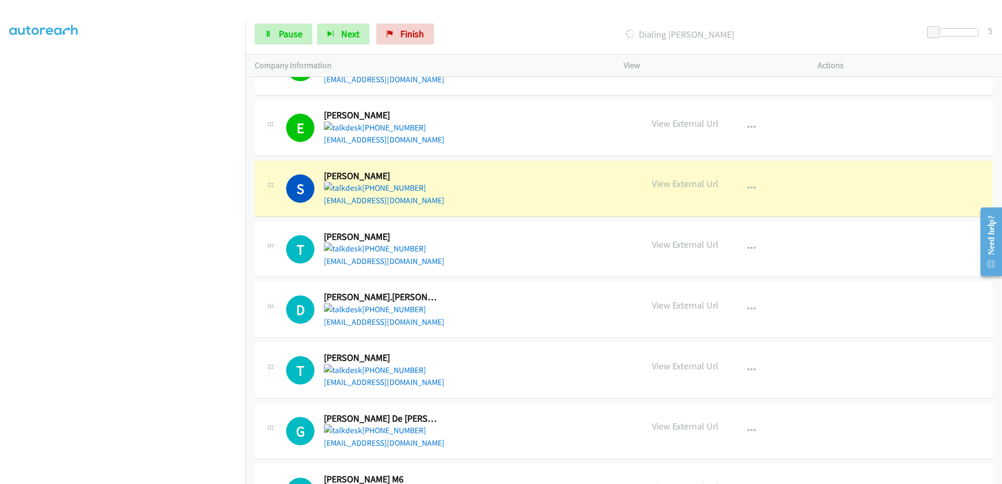
scroll to position [786, 0]
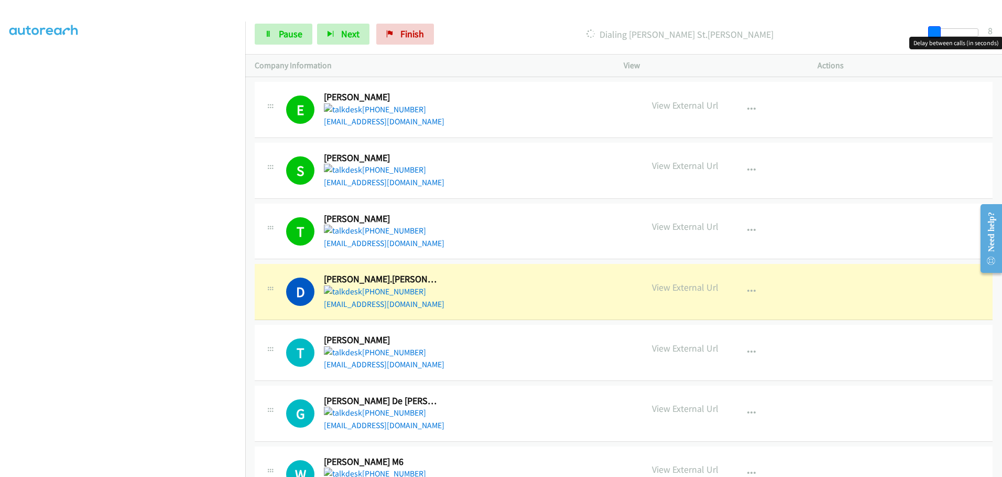
click at [800, 36] on span at bounding box center [935, 32] width 13 height 13
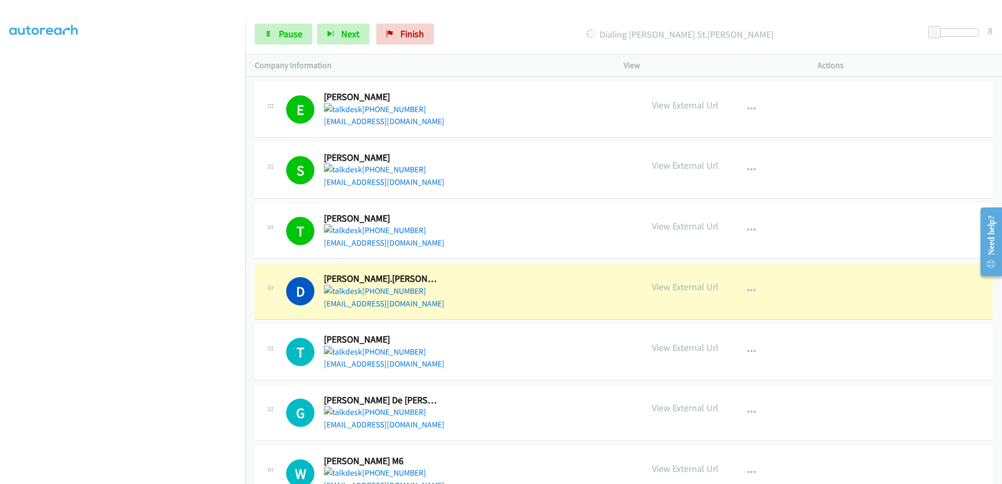
scroll to position [839, 0]
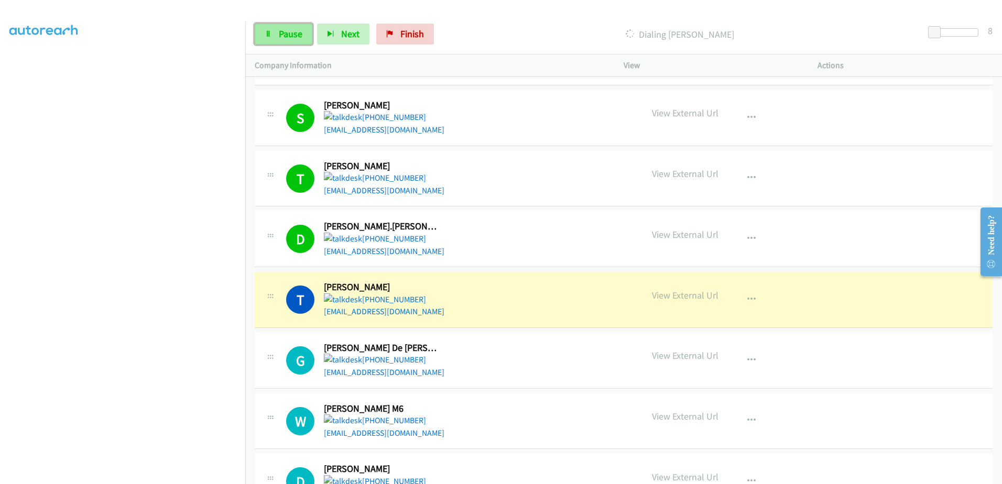
click at [294, 31] on span "Pause" at bounding box center [291, 34] width 24 height 12
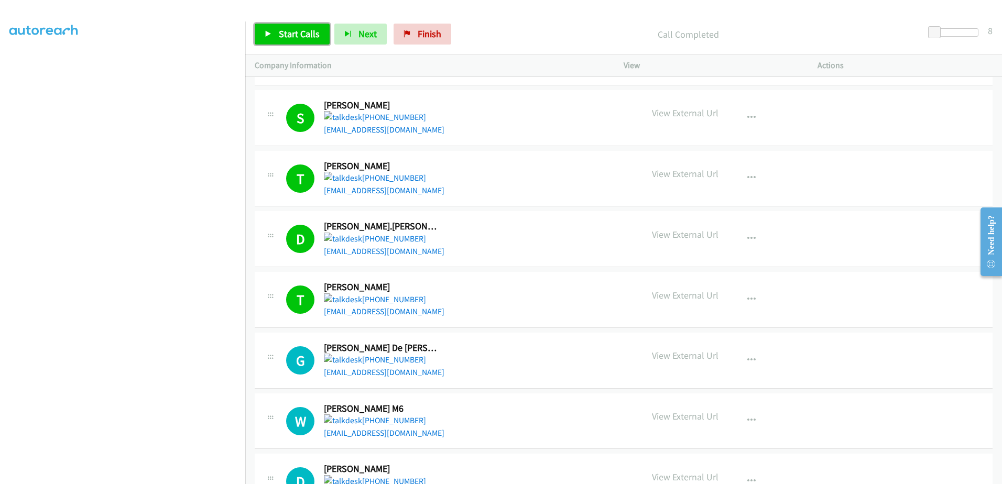
click at [293, 34] on span "Start Calls" at bounding box center [299, 34] width 41 height 12
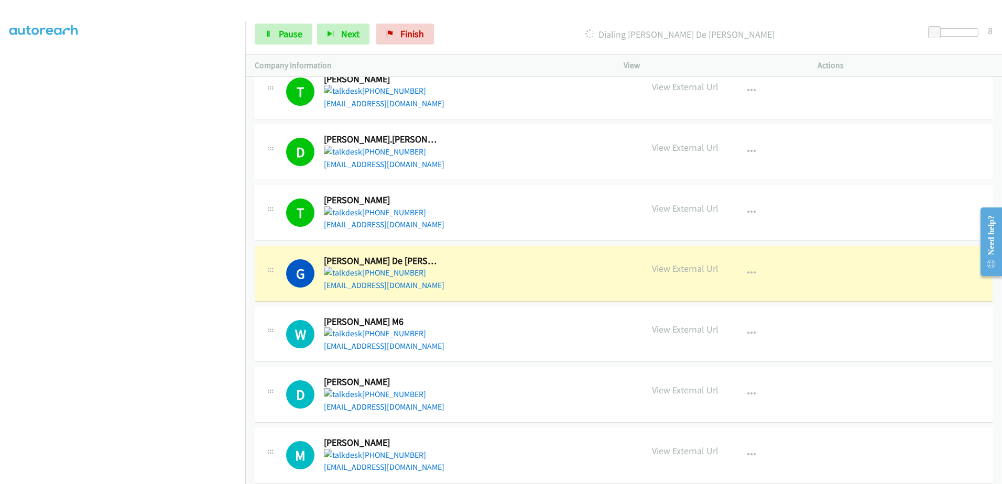
scroll to position [996, 0]
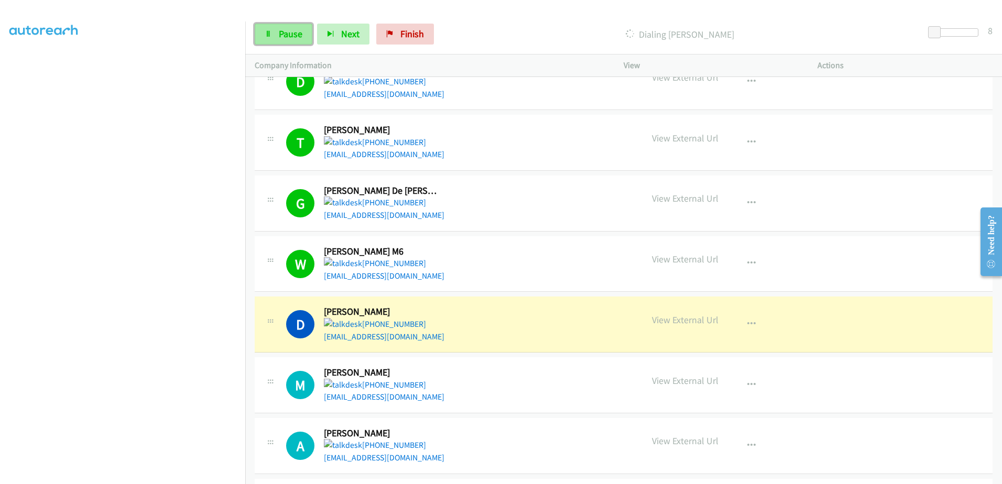
click at [295, 36] on span "Pause" at bounding box center [291, 34] width 24 height 12
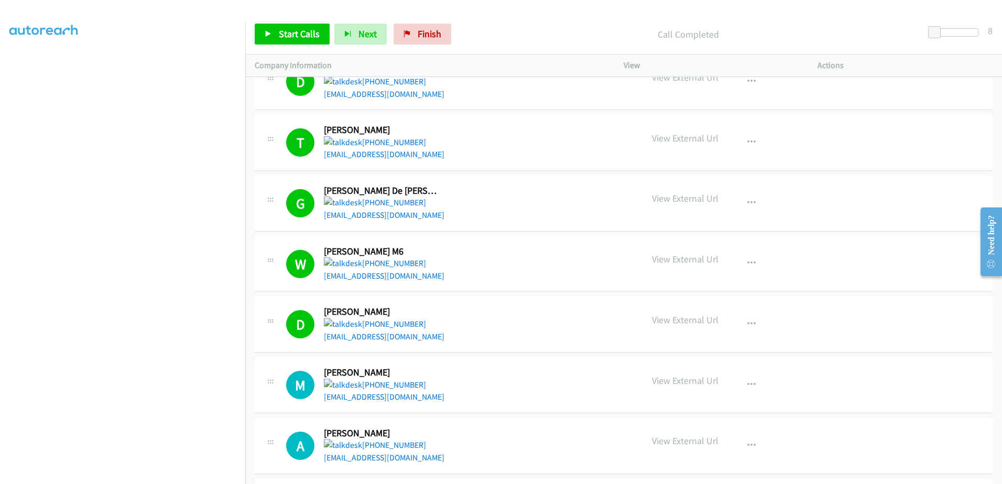
scroll to position [104, 0]
click at [282, 39] on span "Start Calls" at bounding box center [299, 34] width 41 height 12
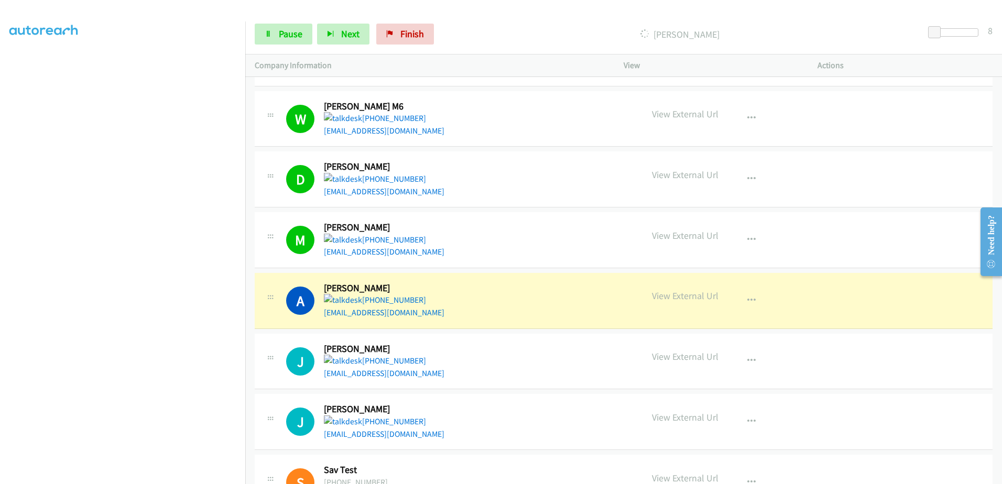
scroll to position [1206, 0]
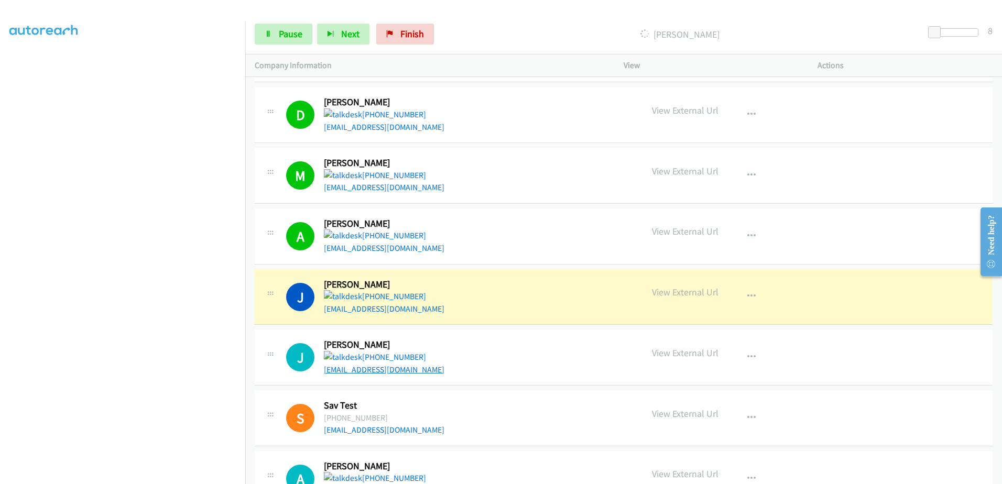
drag, startPoint x: 401, startPoint y: 366, endPoint x: 373, endPoint y: 369, distance: 28.4
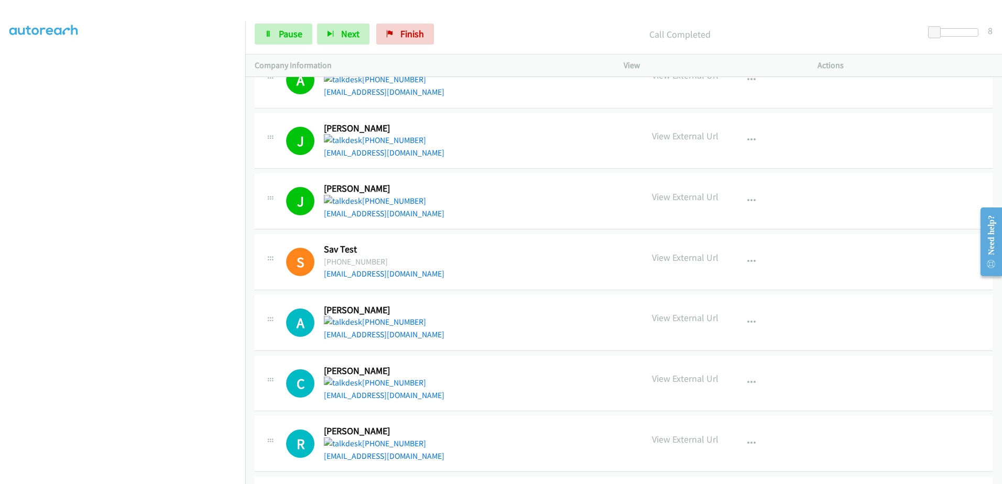
scroll to position [1363, 0]
click at [268, 262] on div at bounding box center [270, 257] width 13 height 28
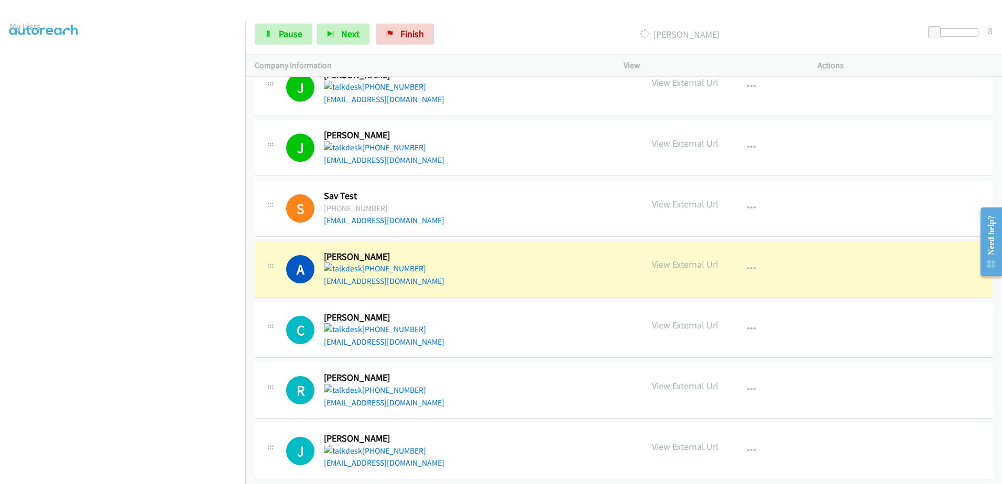
scroll to position [0, 0]
click at [289, 44] on link "Pause" at bounding box center [284, 34] width 58 height 21
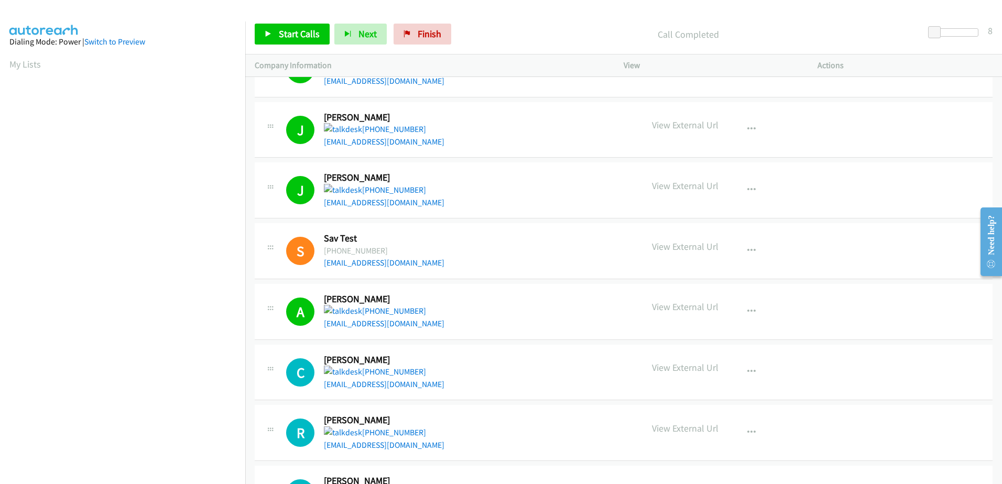
scroll to position [1468, 0]
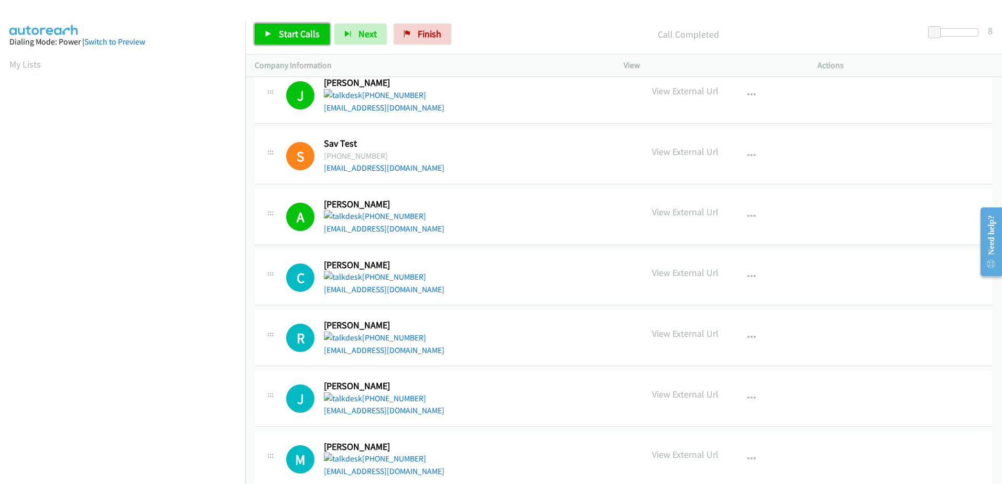
click at [282, 30] on span "Start Calls" at bounding box center [299, 34] width 41 height 12
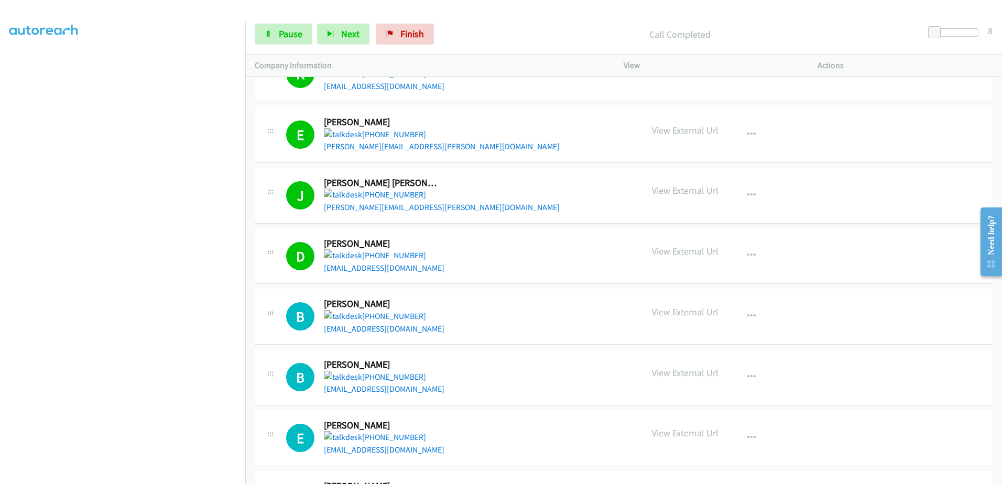
scroll to position [2273, 0]
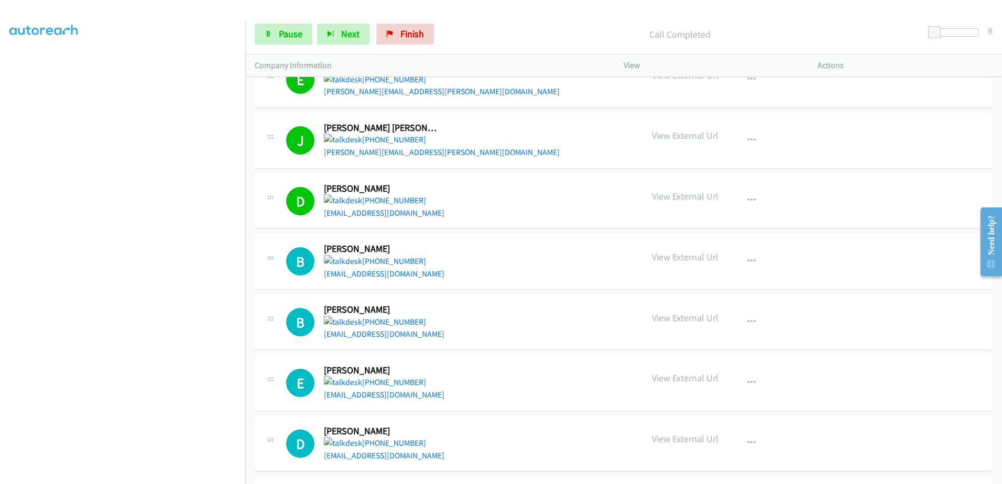
drag, startPoint x: 373, startPoint y: 263, endPoint x: 340, endPoint y: 283, distance: 39.3
drag, startPoint x: 340, startPoint y: 283, endPoint x: 349, endPoint y: 273, distance: 13.7
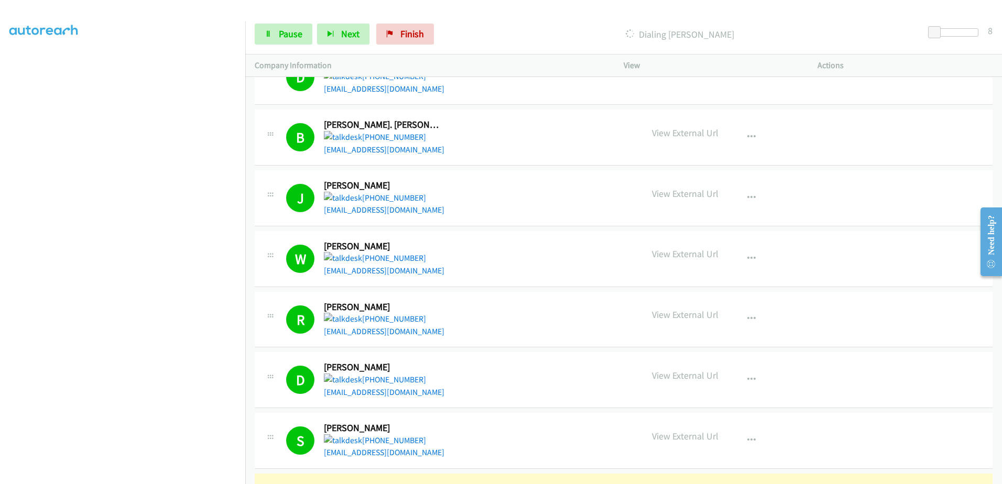
scroll to position [0, 0]
click at [284, 36] on span "Pause" at bounding box center [291, 34] width 24 height 12
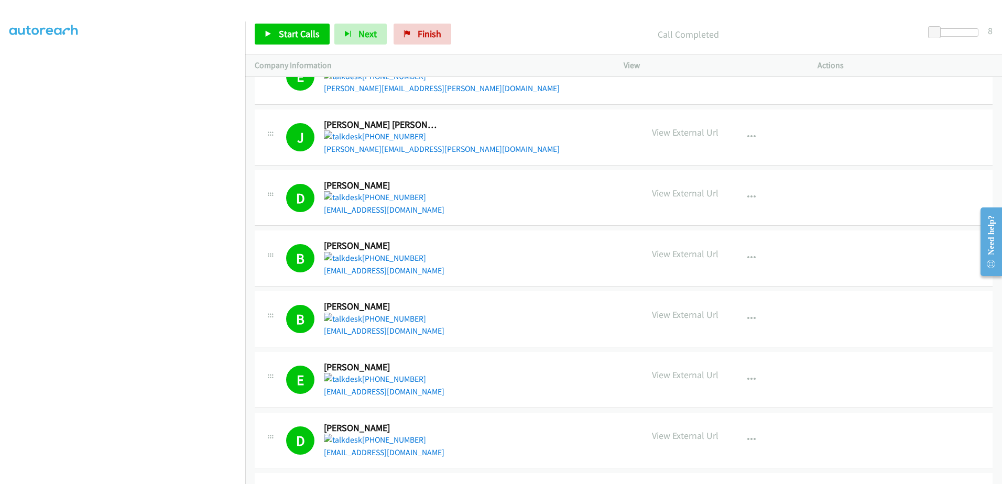
scroll to position [2273, 0]
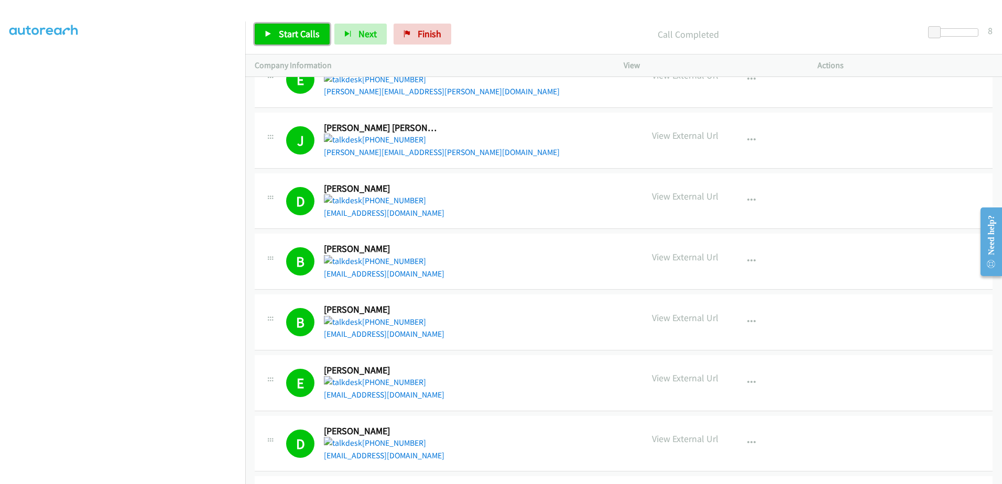
click at [295, 33] on span "Start Calls" at bounding box center [299, 34] width 41 height 12
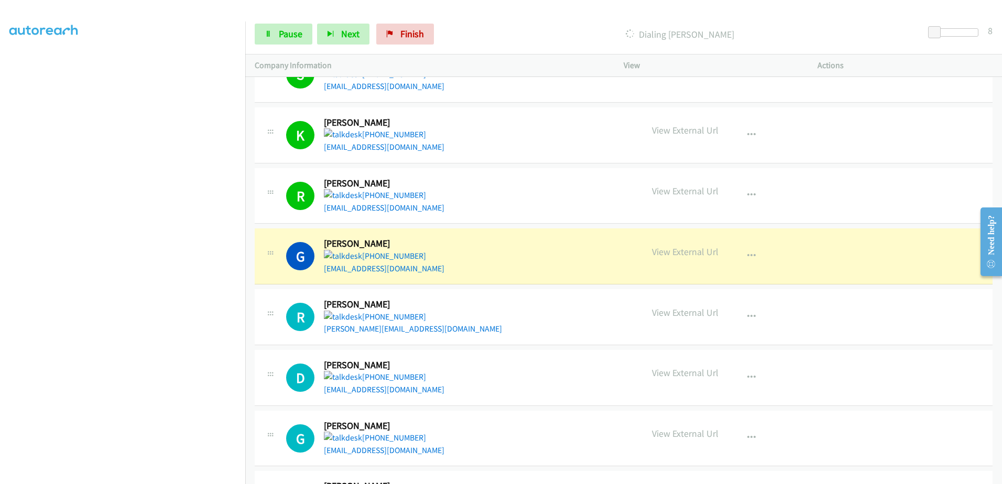
scroll to position [3007, 0]
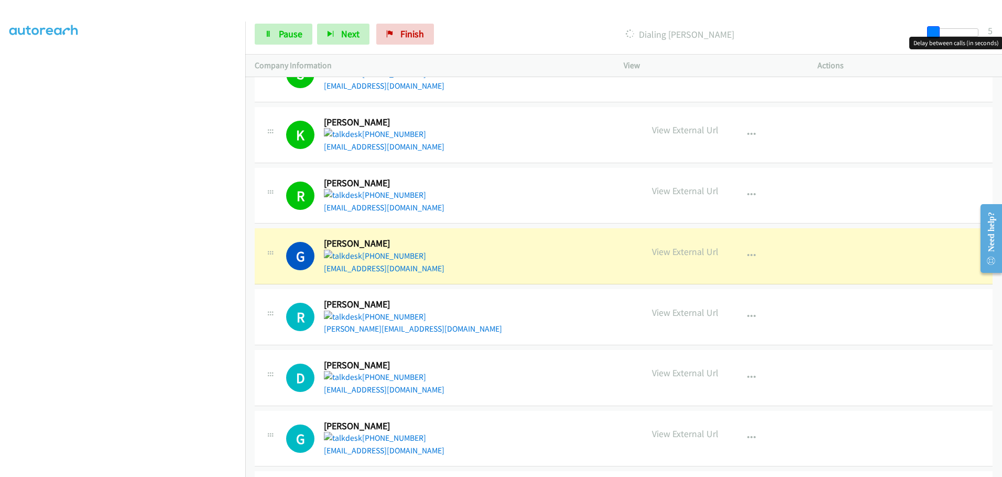
click at [800, 36] on span at bounding box center [934, 32] width 13 height 13
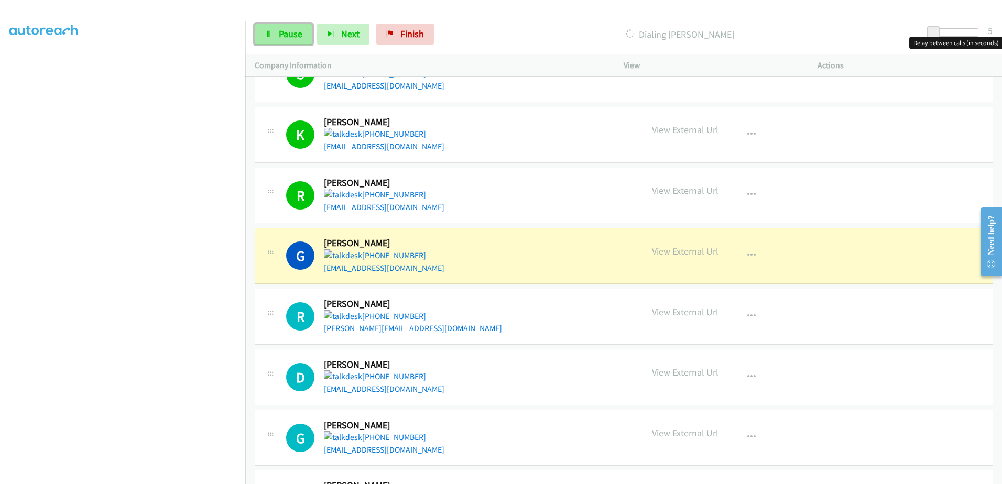
click at [294, 37] on span "Pause" at bounding box center [291, 34] width 24 height 12
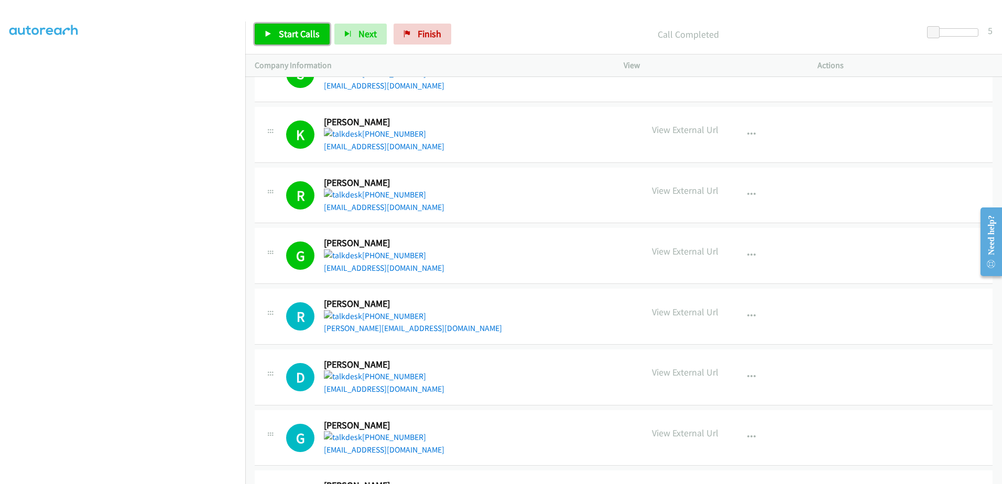
click at [291, 30] on span "Start Calls" at bounding box center [299, 34] width 41 height 12
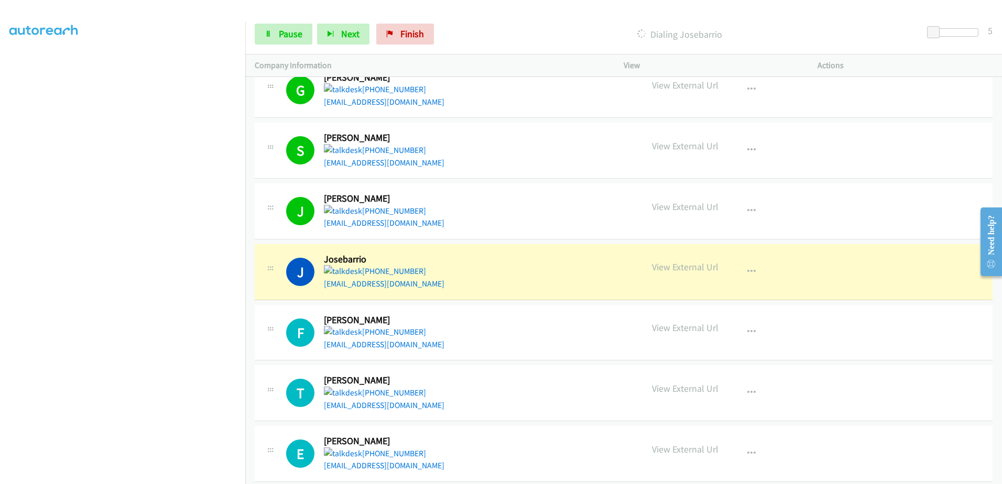
scroll to position [3374, 0]
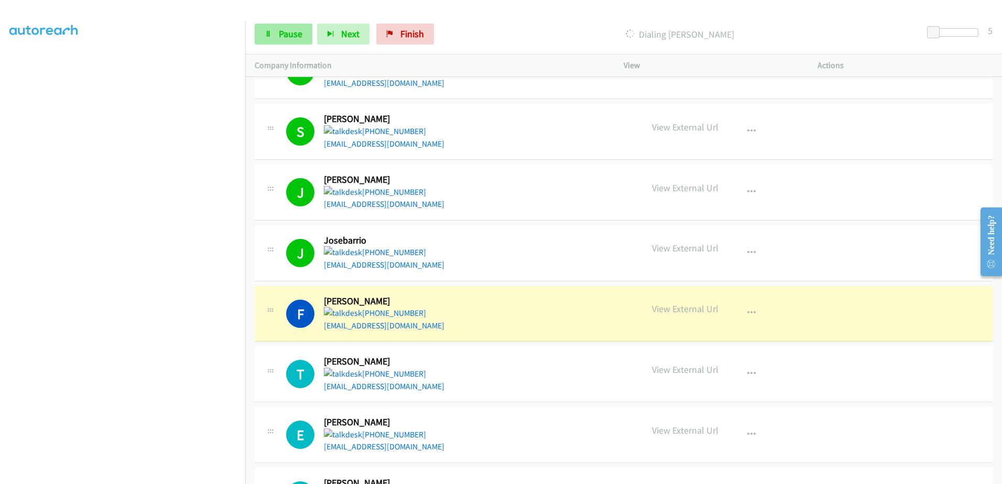
click at [274, 34] on link "Pause" at bounding box center [284, 34] width 58 height 21
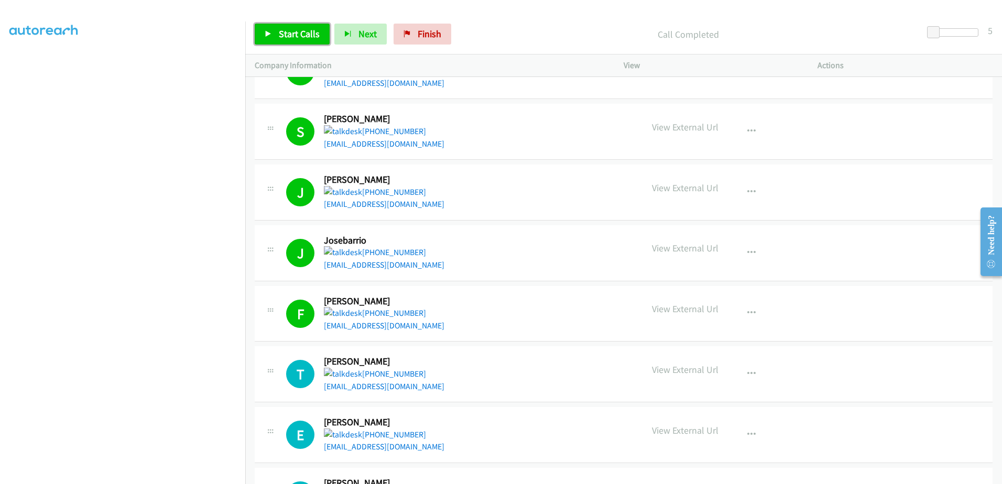
click at [286, 31] on span "Start Calls" at bounding box center [299, 34] width 41 height 12
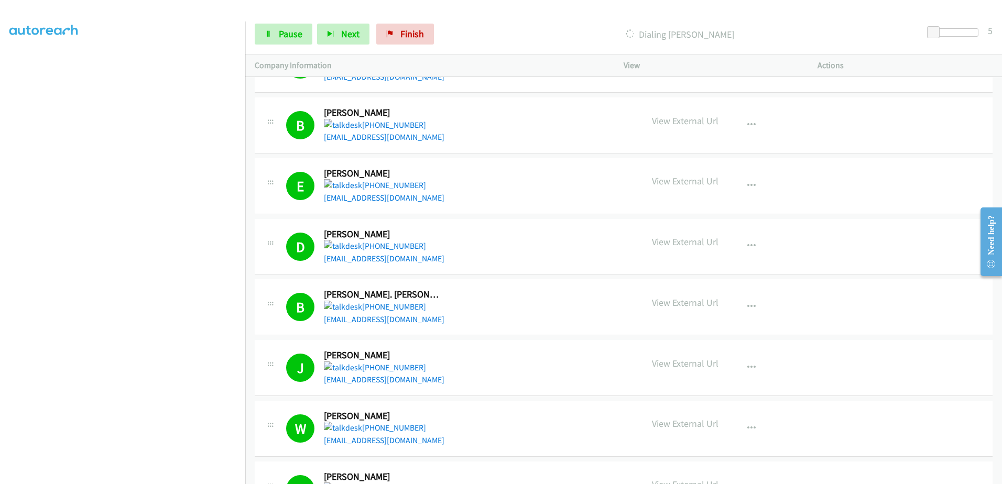
scroll to position [2307, 0]
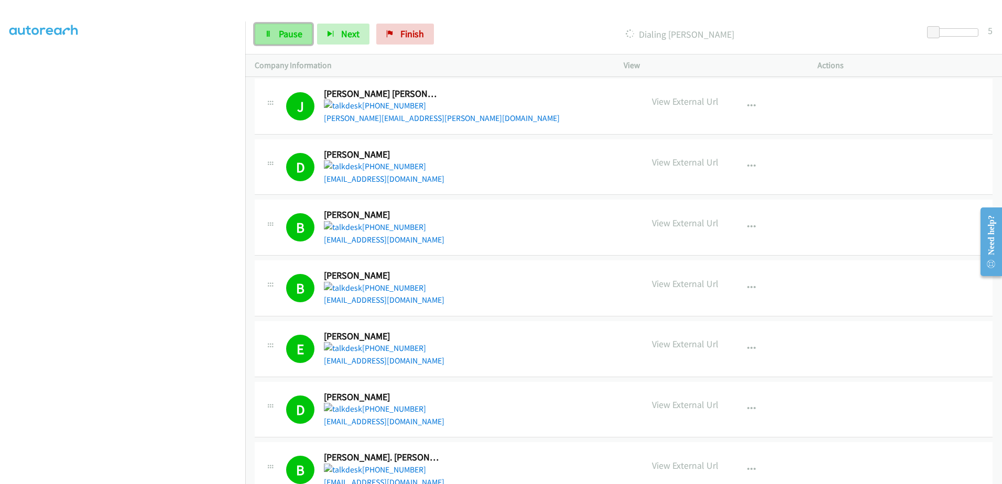
click at [286, 36] on span "Pause" at bounding box center [291, 34] width 24 height 12
drag, startPoint x: 436, startPoint y: 35, endPoint x: 553, endPoint y: 33, distance: 116.4
click at [436, 35] on span "Finish" at bounding box center [430, 34] width 24 height 12
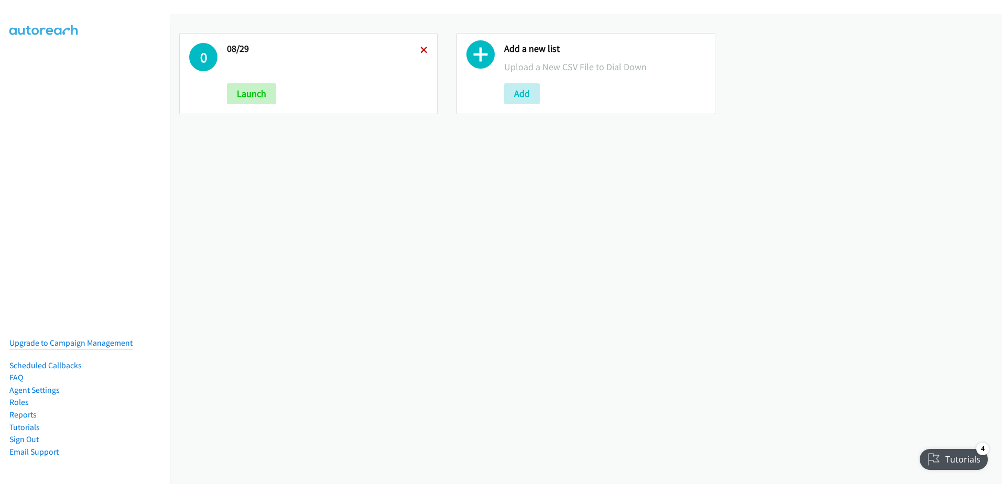
click at [421, 48] on icon at bounding box center [424, 50] width 7 height 7
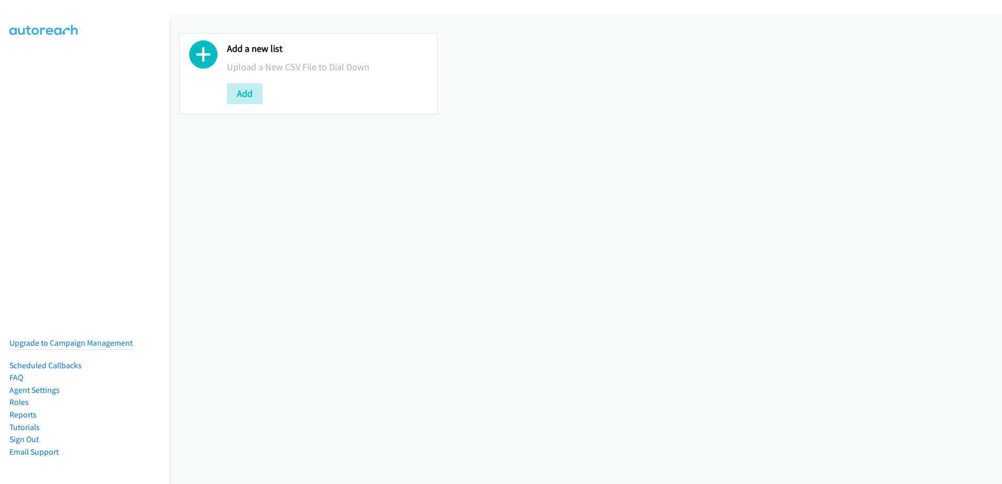
click at [443, 190] on div "Add a new list Upload a New CSV File to Dial Down Add" at bounding box center [586, 249] width 833 height 470
click at [240, 94] on button "Add" at bounding box center [245, 93] width 36 height 21
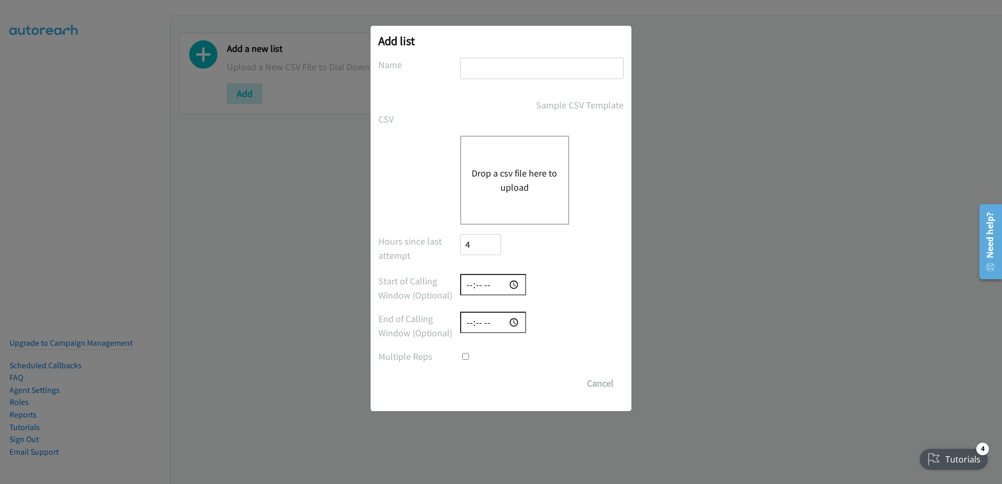
click at [529, 64] on input "text" at bounding box center [542, 68] width 164 height 21
type input "08/29"
checkbox input "true"
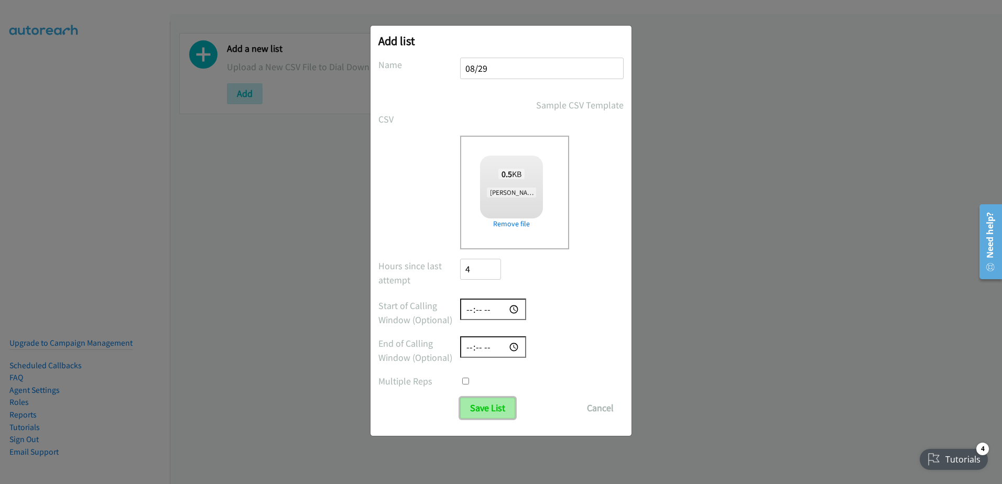
click at [498, 413] on input "Save List" at bounding box center [487, 408] width 55 height 21
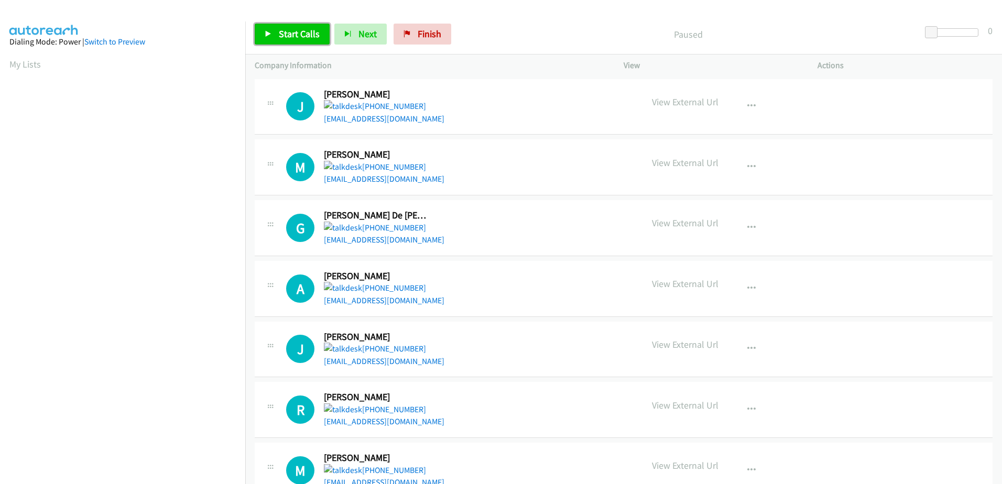
click at [307, 31] on span "Start Calls" at bounding box center [299, 34] width 41 height 12
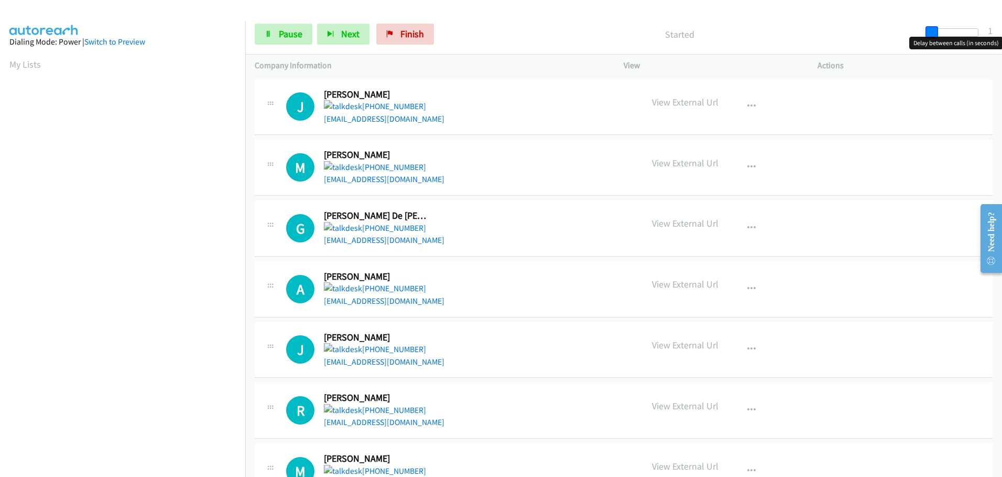
click at [928, 35] on span at bounding box center [932, 32] width 13 height 13
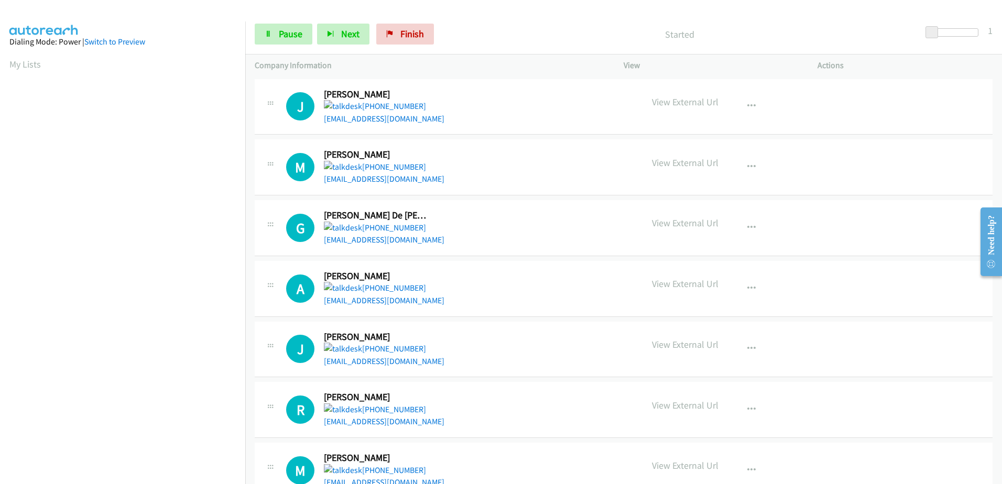
click at [803, 37] on p "Started" at bounding box center [679, 34] width 463 height 14
click at [275, 31] on link "Pause" at bounding box center [284, 34] width 58 height 21
click at [282, 38] on span "Start Calls" at bounding box center [299, 34] width 41 height 12
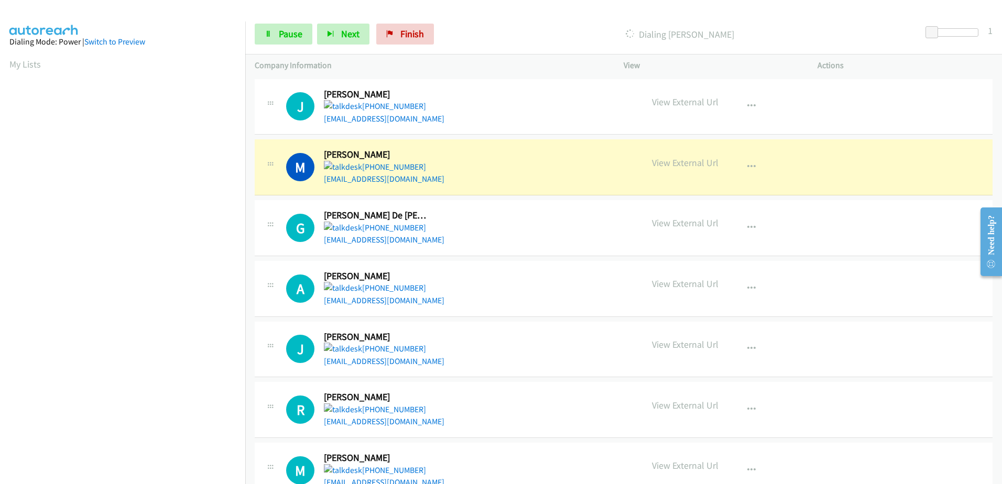
scroll to position [104, 0]
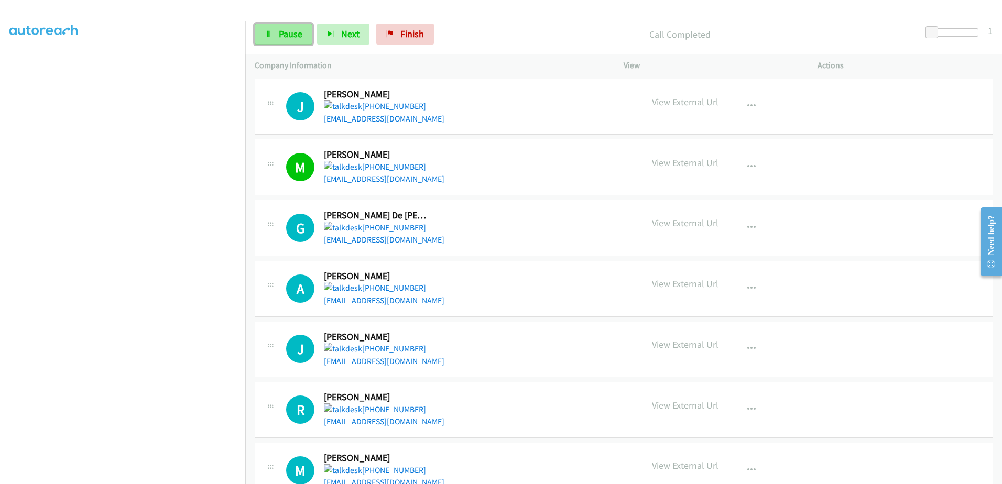
click at [287, 30] on span "Pause" at bounding box center [291, 34] width 24 height 12
click at [299, 31] on span "Start Calls" at bounding box center [299, 34] width 41 height 12
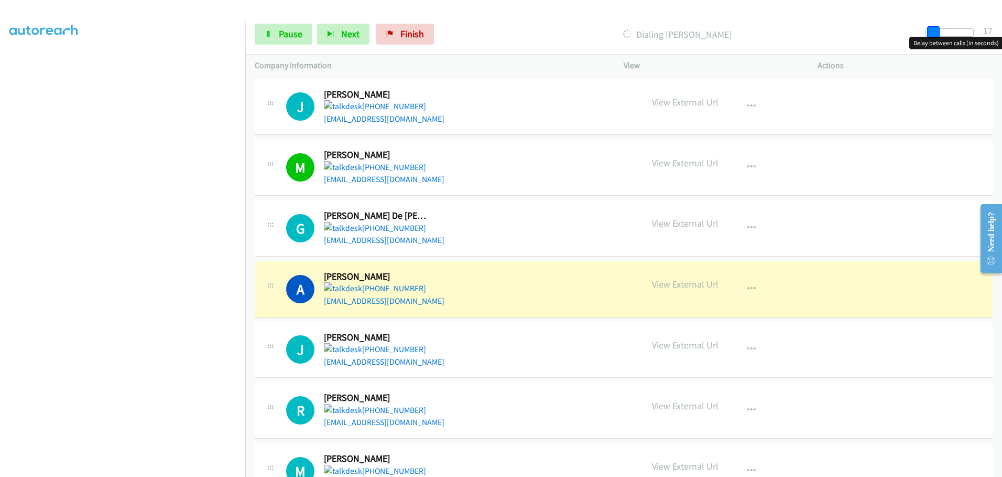
drag, startPoint x: 930, startPoint y: 35, endPoint x: 935, endPoint y: 36, distance: 5.9
click at [935, 36] on span at bounding box center [934, 32] width 13 height 13
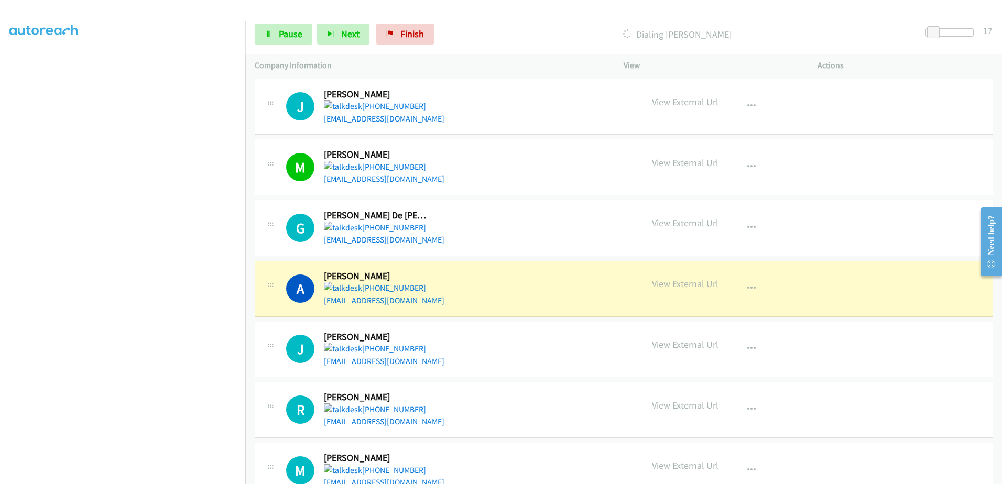
drag, startPoint x: 374, startPoint y: 306, endPoint x: 347, endPoint y: 305, distance: 27.3
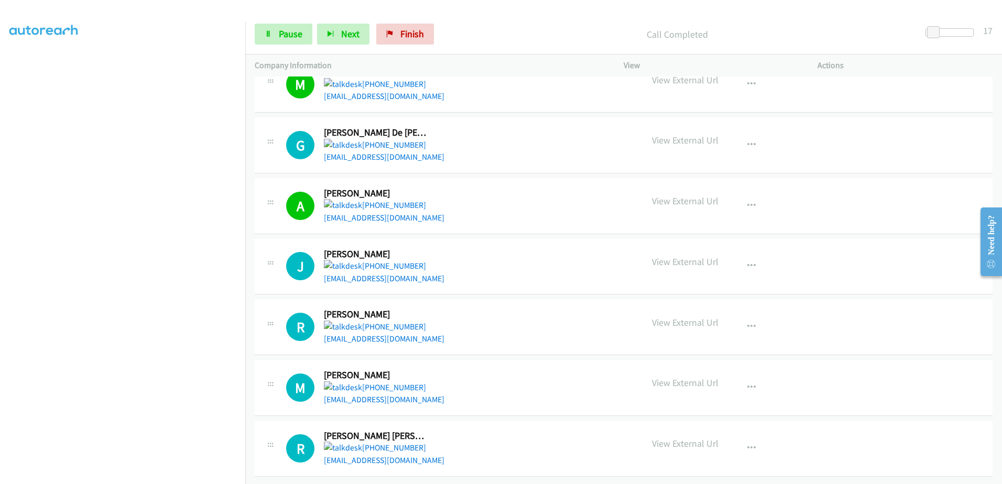
scroll to position [91, 0]
click at [933, 37] on body "Start Calls Pause Next Finish Call Completed 8 Company Information Info Status …" at bounding box center [501, 25] width 1002 height 50
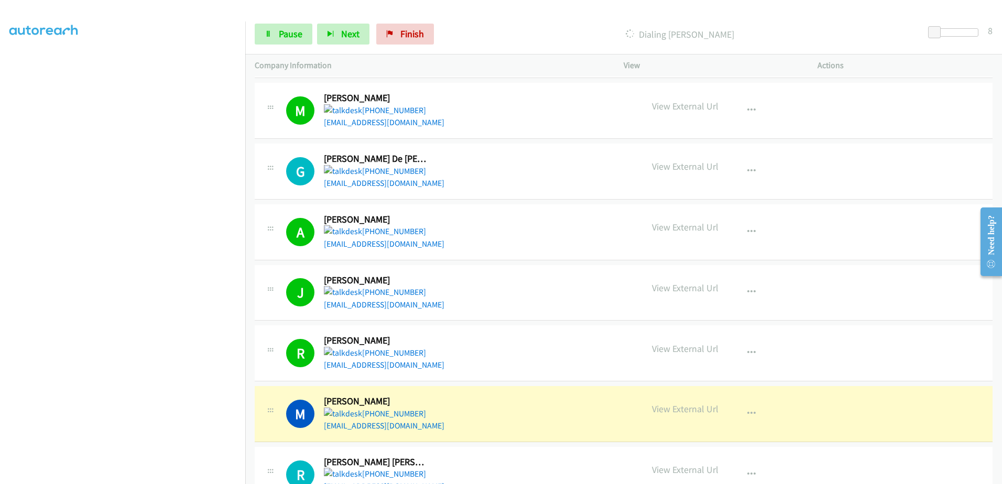
scroll to position [38, 0]
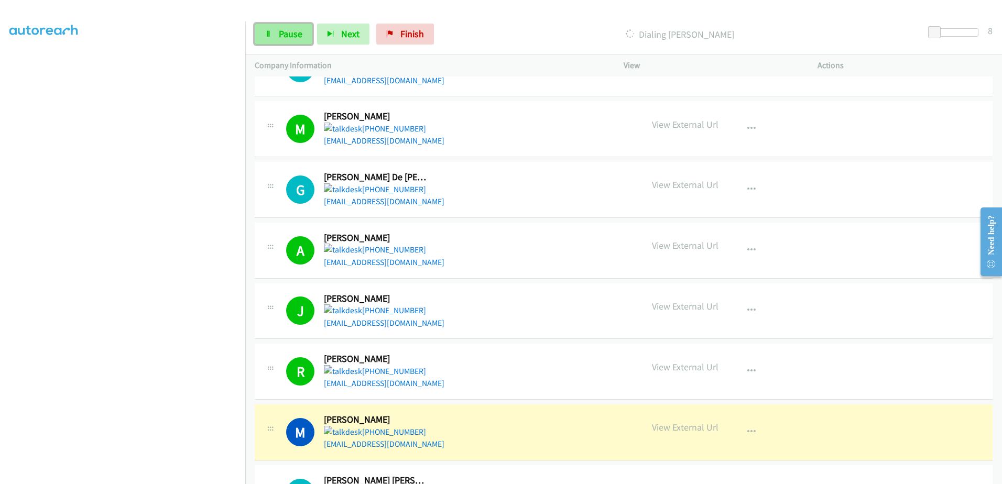
click at [293, 34] on span "Pause" at bounding box center [291, 34] width 24 height 12
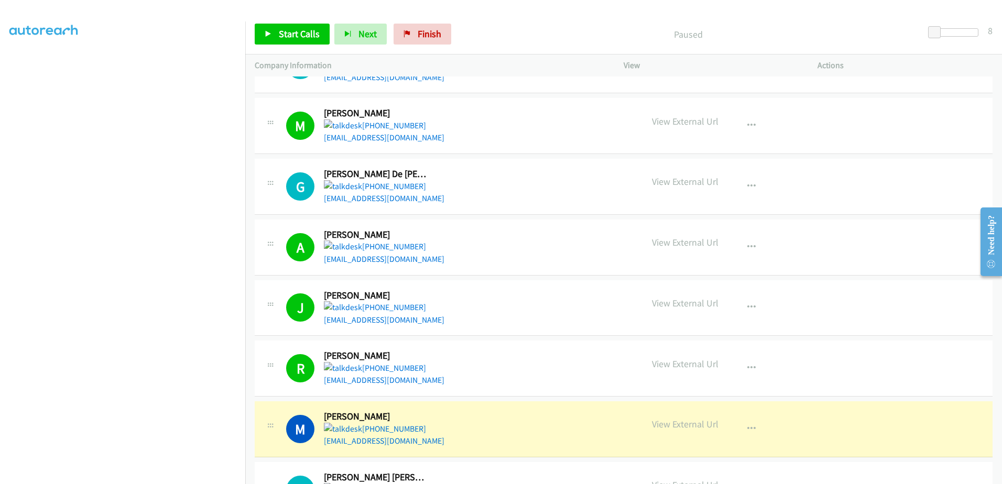
scroll to position [0, 0]
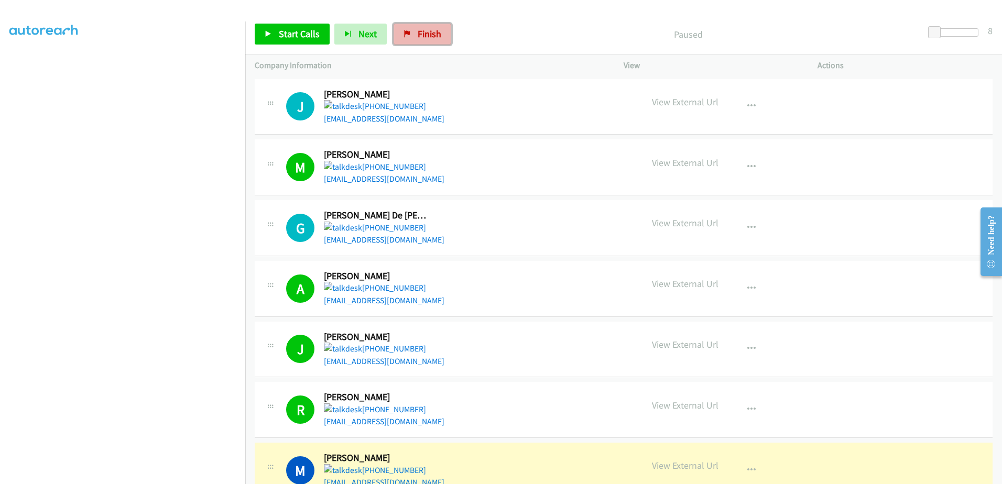
click at [445, 38] on link "Finish" at bounding box center [423, 34] width 58 height 21
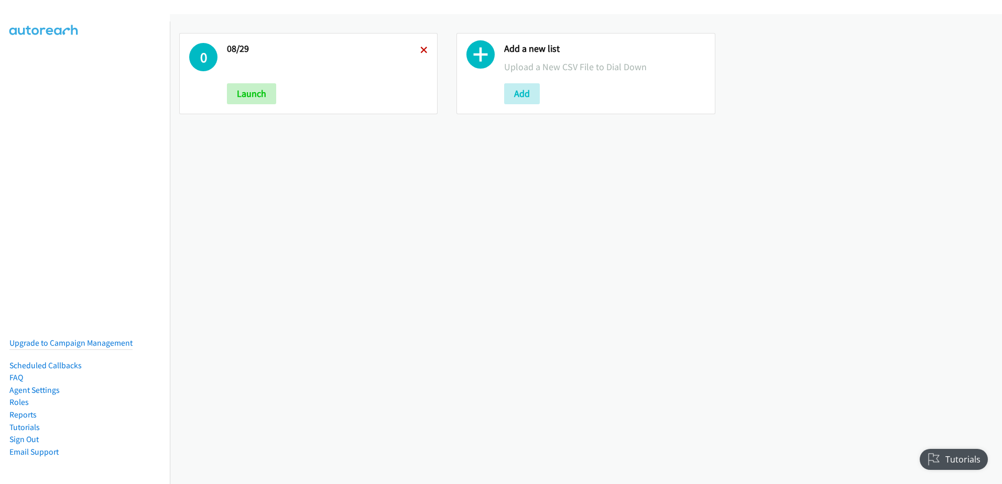
click at [421, 47] on icon at bounding box center [424, 50] width 7 height 7
